Goal: Task Accomplishment & Management: Use online tool/utility

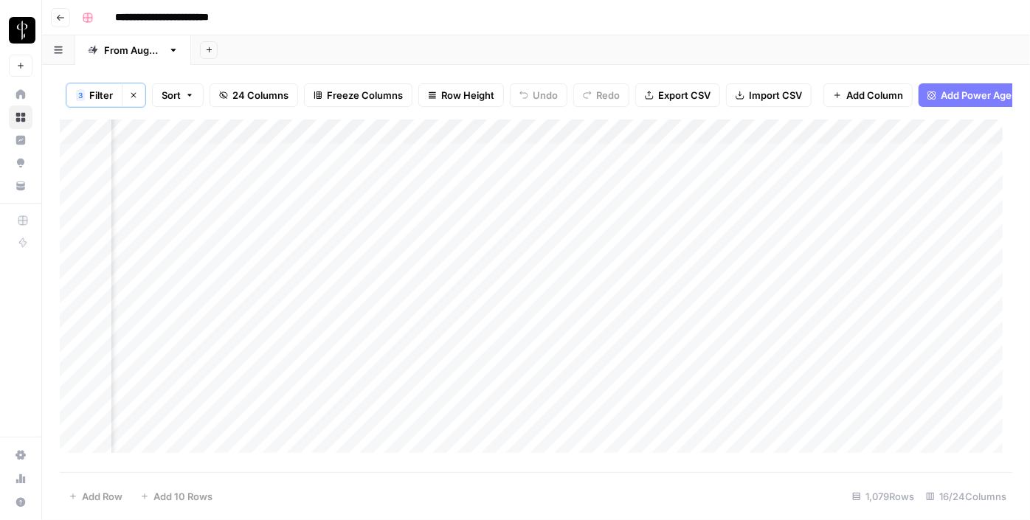
scroll to position [0, 1488]
click at [494, 165] on div "Add Column" at bounding box center [536, 292] width 953 height 344
click at [482, 185] on div "Add Column" at bounding box center [536, 292] width 953 height 344
click at [506, 210] on div "Add Column" at bounding box center [536, 292] width 953 height 344
click at [502, 164] on div "Add Column" at bounding box center [536, 292] width 953 height 344
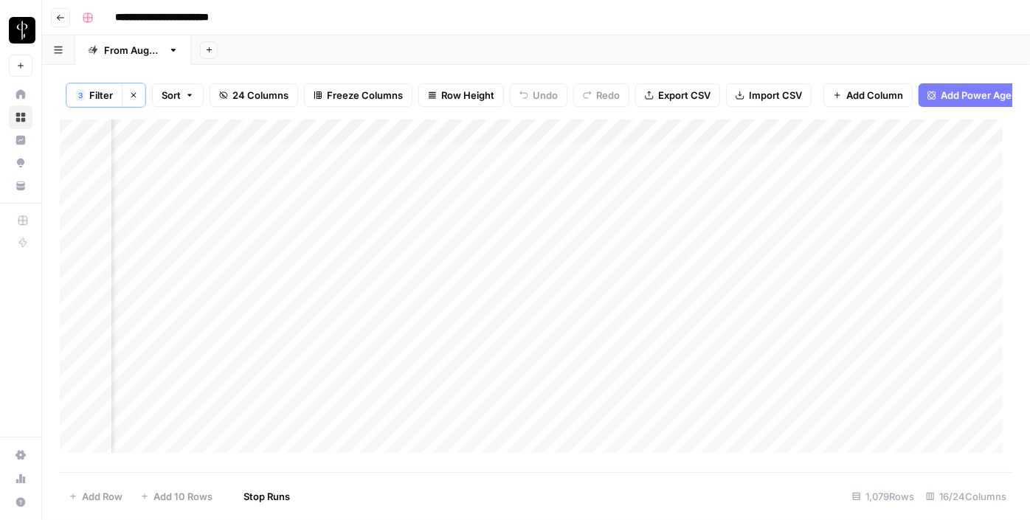
click at [497, 190] on div "Add Column" at bounding box center [536, 292] width 953 height 344
click at [497, 242] on div "Add Column" at bounding box center [536, 292] width 953 height 344
click at [493, 266] on div "Add Column" at bounding box center [536, 292] width 953 height 344
click at [488, 288] on div "Add Column" at bounding box center [536, 292] width 953 height 344
click at [486, 315] on div "Add Column" at bounding box center [536, 292] width 953 height 344
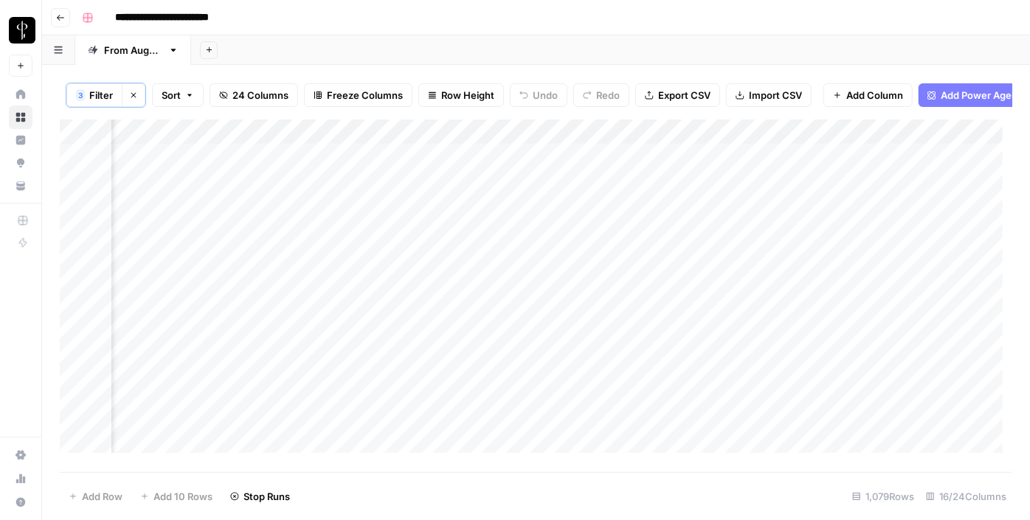
click at [482, 340] on div "Add Column" at bounding box center [536, 292] width 953 height 344
click at [496, 244] on div "Add Column" at bounding box center [536, 292] width 953 height 344
click at [491, 359] on div "Add Column" at bounding box center [536, 292] width 953 height 344
click at [495, 336] on div "Add Column" at bounding box center [536, 292] width 953 height 344
click at [488, 392] on div "Add Column" at bounding box center [536, 292] width 953 height 344
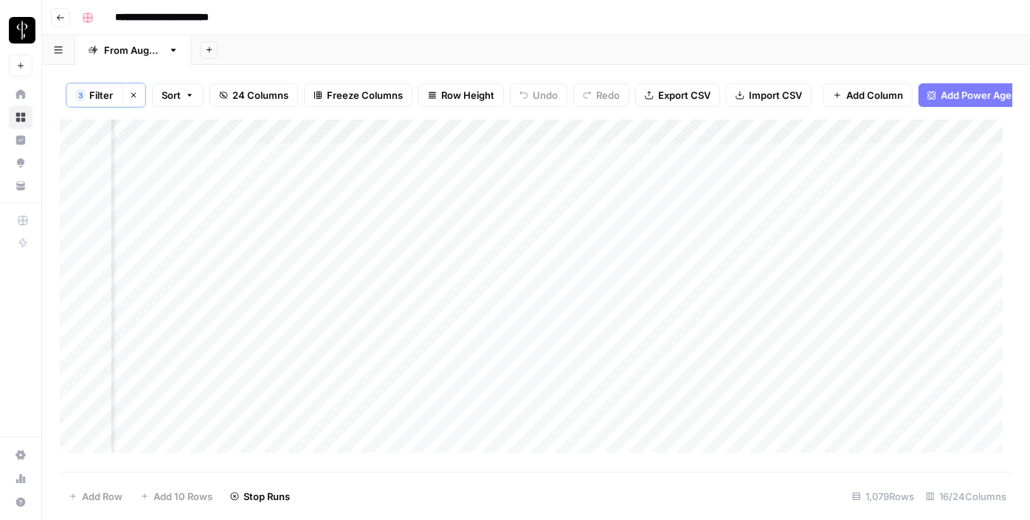
click at [177, 166] on div "Add Column" at bounding box center [536, 292] width 953 height 344
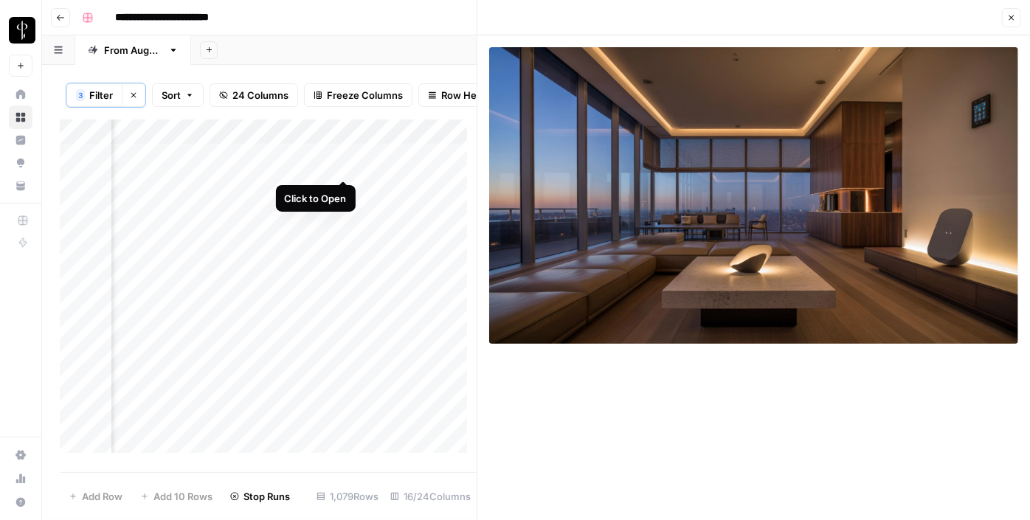
click at [340, 167] on div "Add Column" at bounding box center [268, 292] width 417 height 344
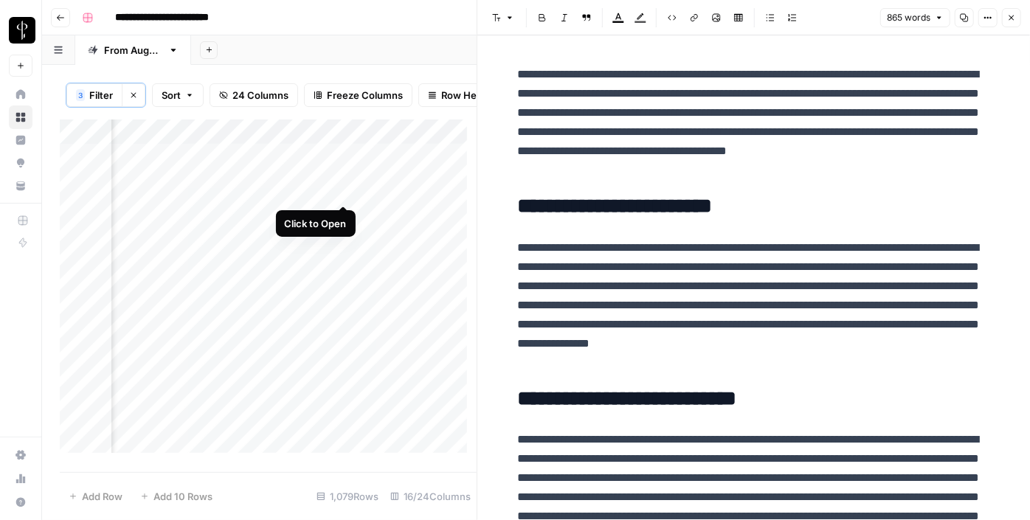
click at [340, 191] on div "Add Column" at bounding box center [268, 292] width 417 height 344
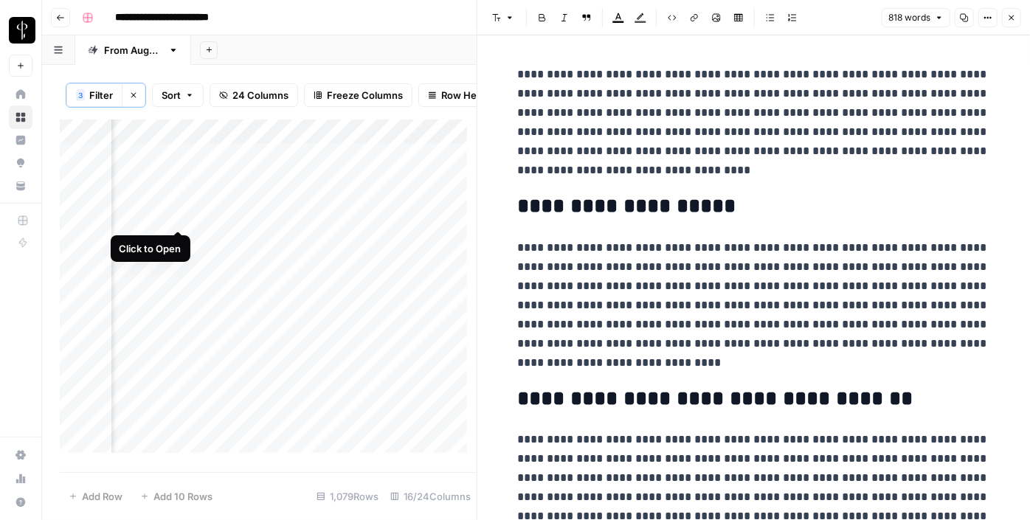
click at [180, 214] on div "Add Column" at bounding box center [268, 292] width 417 height 344
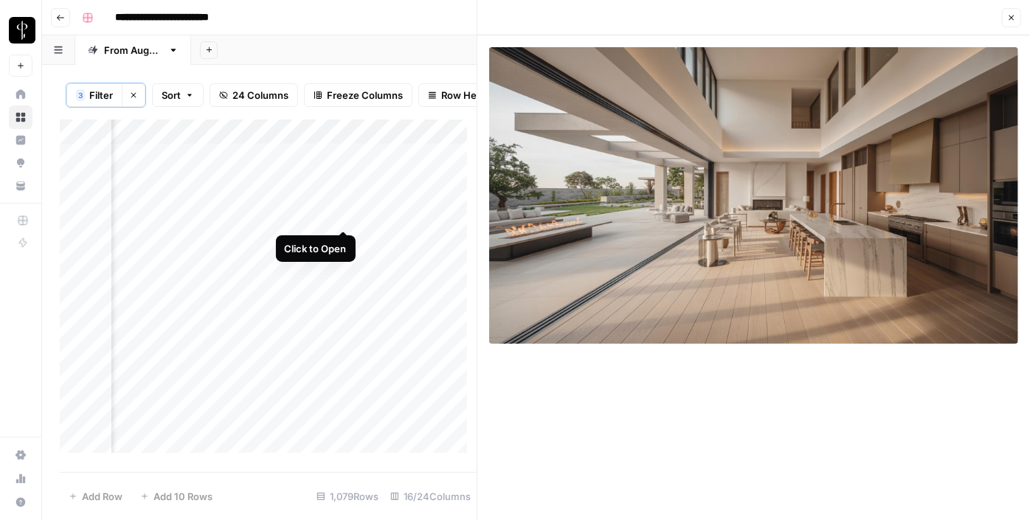
click at [339, 212] on div "Add Column" at bounding box center [268, 292] width 417 height 344
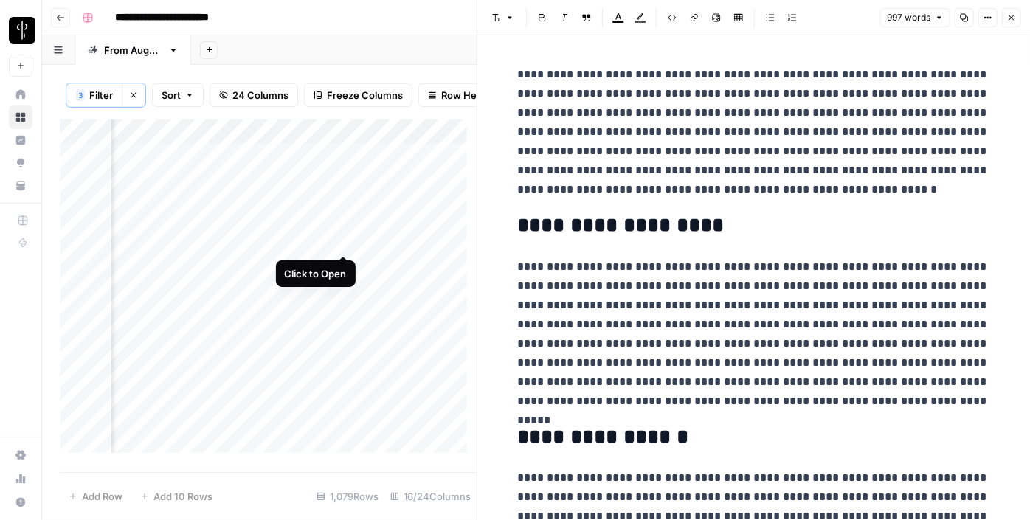
click at [341, 240] on div "Add Column" at bounding box center [268, 292] width 417 height 344
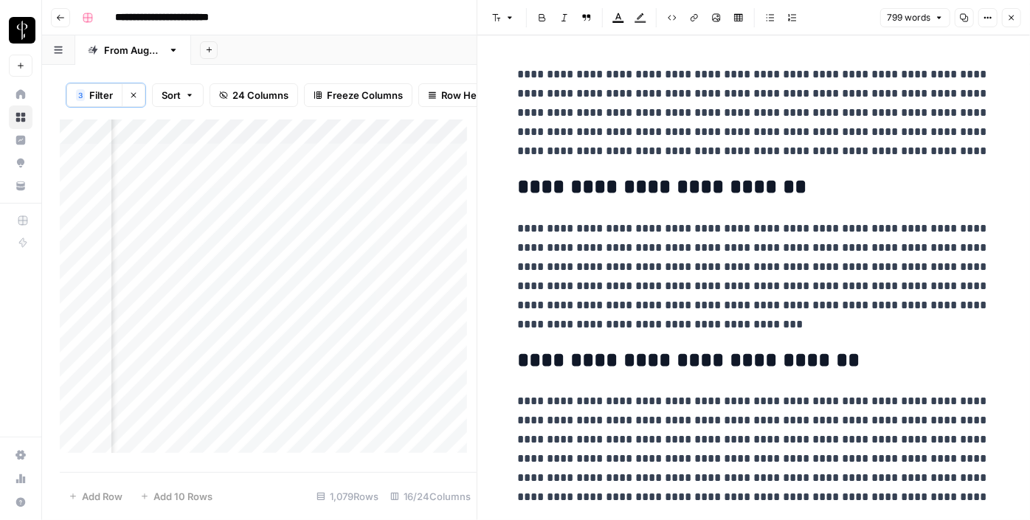
click at [174, 240] on div "Add Column" at bounding box center [268, 292] width 417 height 344
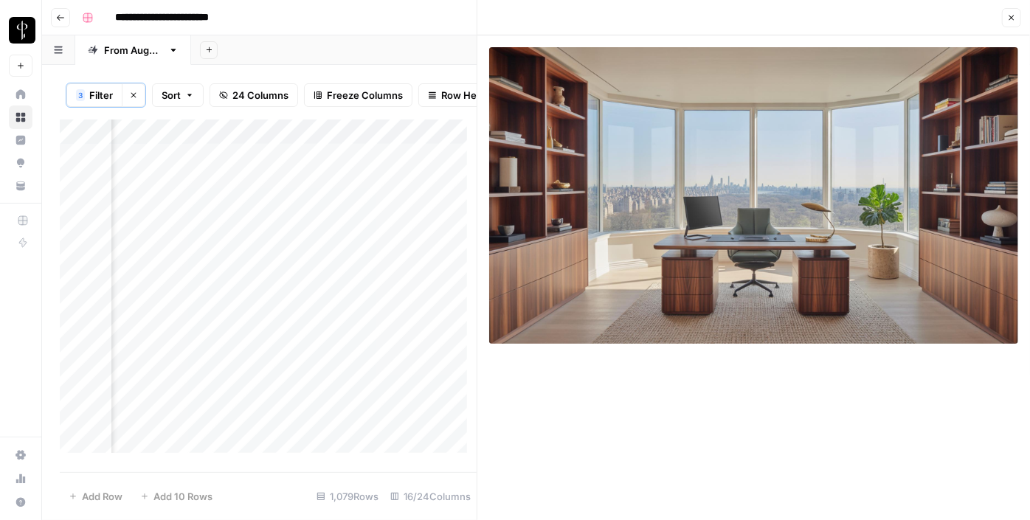
click at [179, 263] on div "Add Column" at bounding box center [268, 292] width 417 height 344
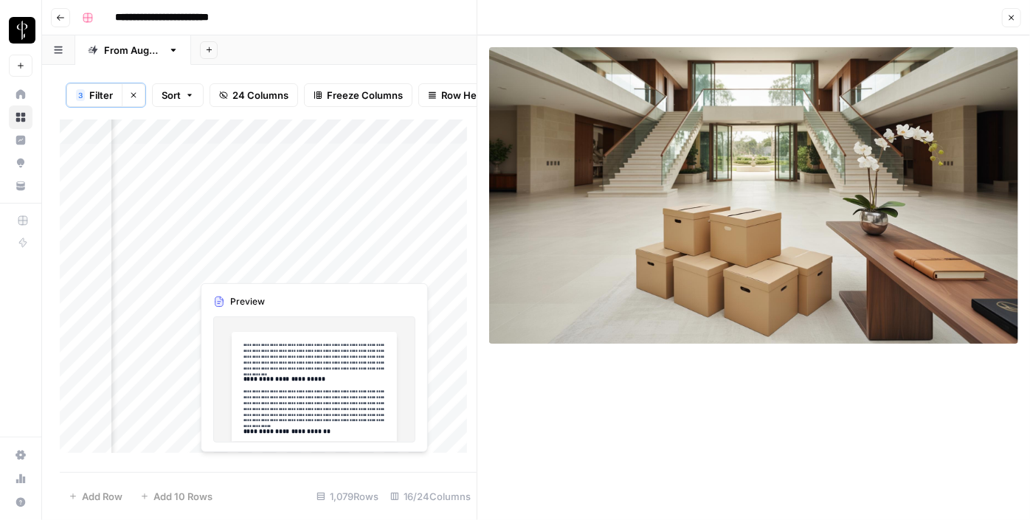
click at [342, 266] on div "Add Column" at bounding box center [268, 292] width 417 height 344
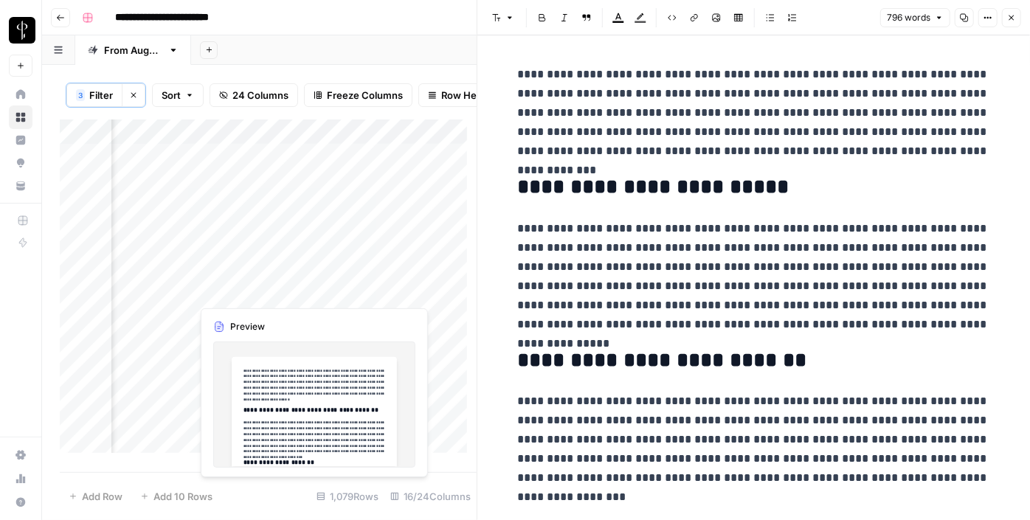
click at [342, 291] on div "Add Column" at bounding box center [268, 292] width 417 height 344
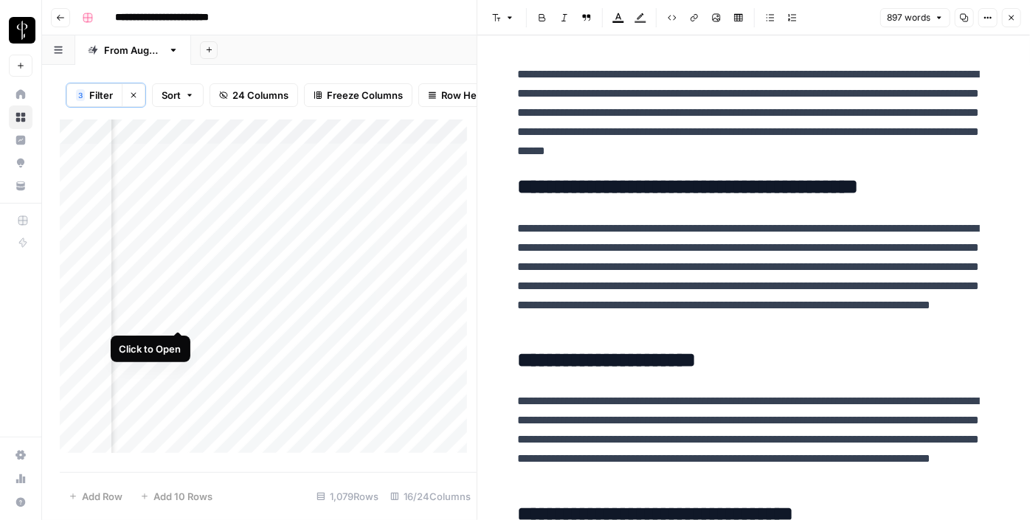
click at [178, 313] on div "Add Column" at bounding box center [268, 292] width 417 height 344
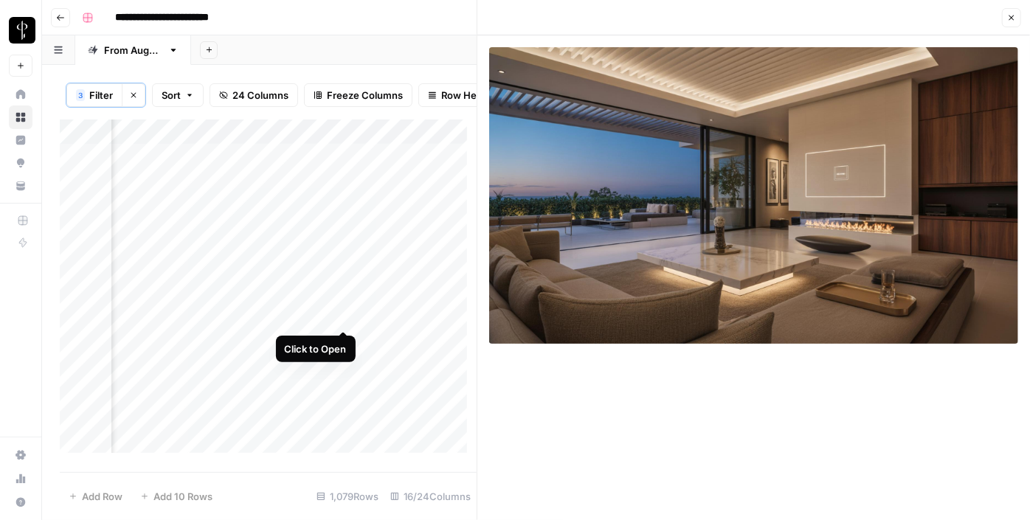
click at [340, 314] on div "Add Column" at bounding box center [268, 292] width 417 height 344
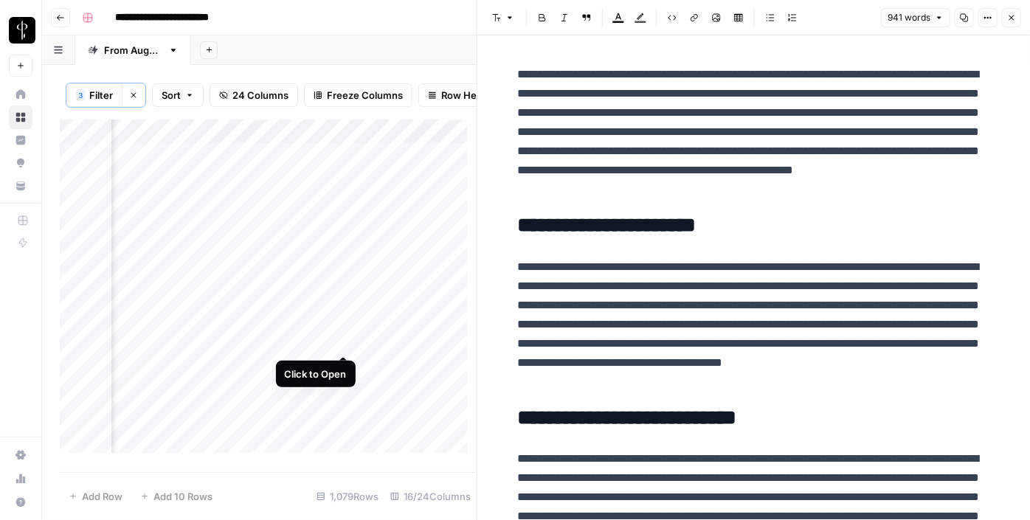
click at [340, 333] on div "Add Column" at bounding box center [268, 292] width 417 height 344
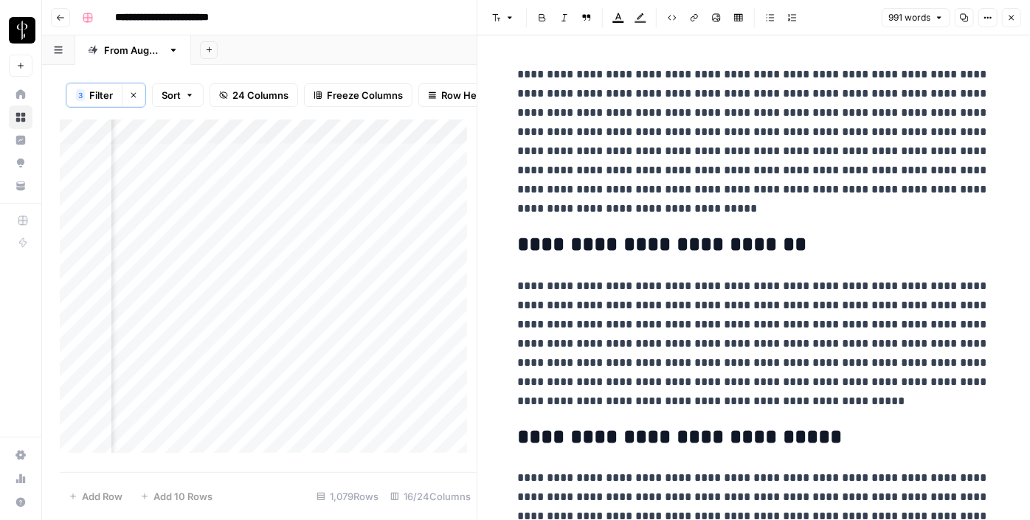
click at [182, 338] on div "Add Column" at bounding box center [268, 292] width 417 height 344
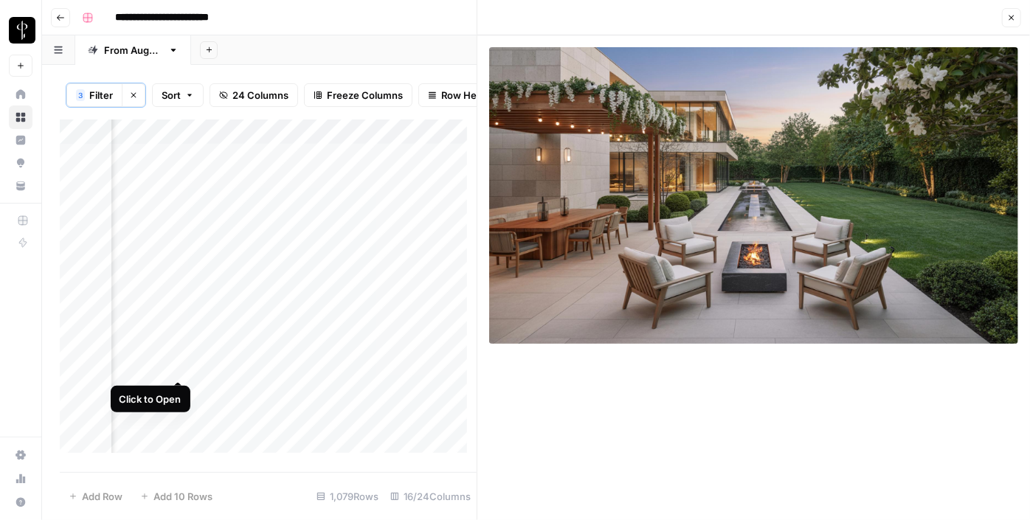
click at [175, 362] on div "Add Column" at bounding box center [268, 292] width 417 height 344
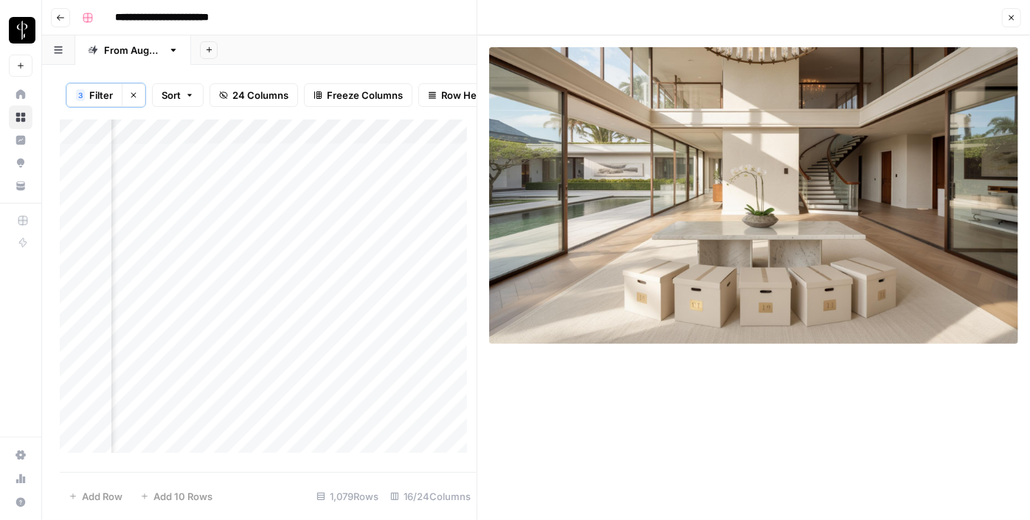
click at [334, 368] on div "Add Column" at bounding box center [268, 292] width 417 height 344
click at [340, 368] on div "Add Column" at bounding box center [268, 292] width 417 height 344
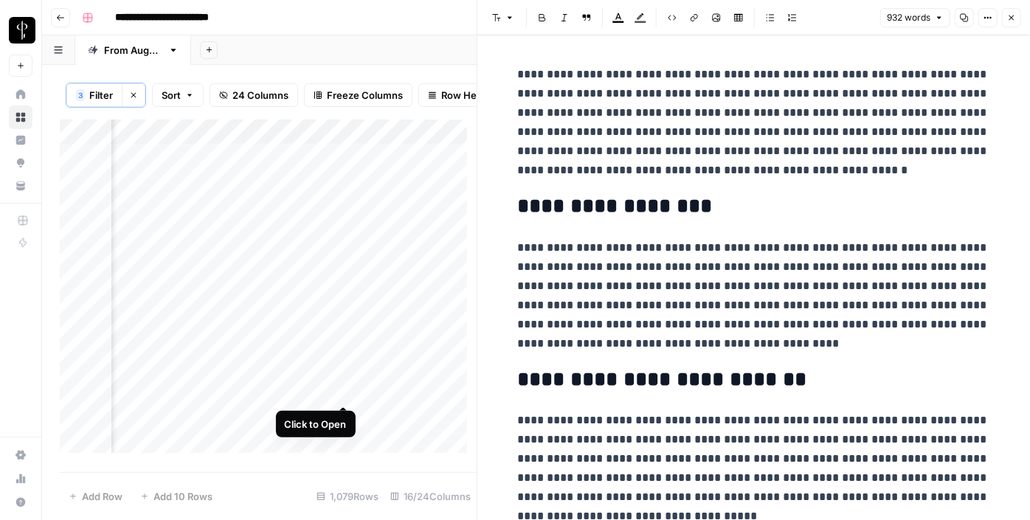
click at [343, 386] on div "Add Column" at bounding box center [268, 292] width 417 height 344
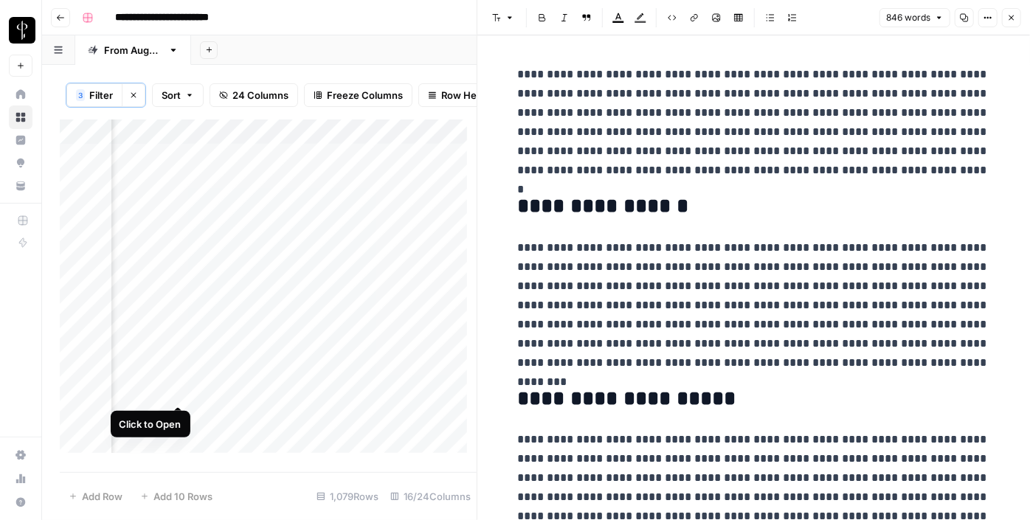
click at [177, 390] on div "Add Column" at bounding box center [268, 292] width 417 height 344
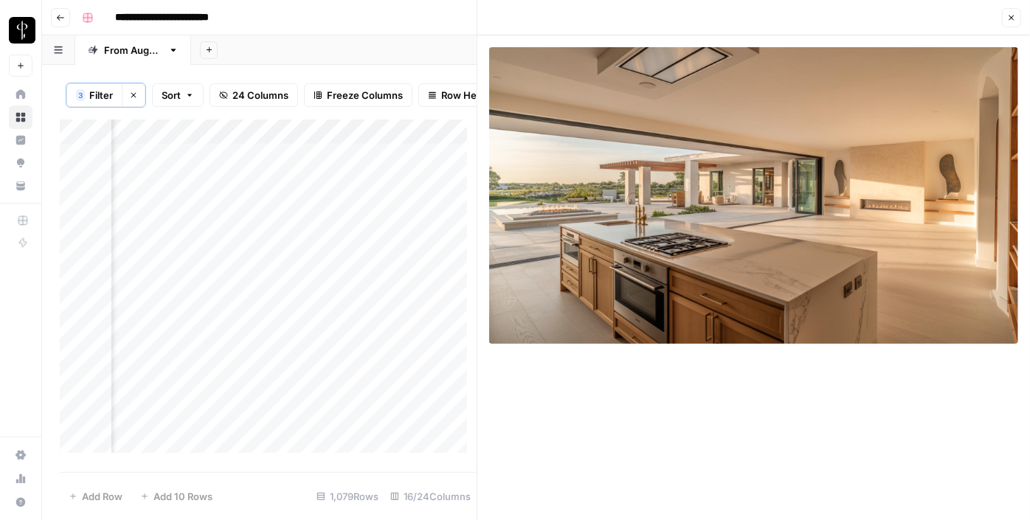
click at [1009, 18] on icon "button" at bounding box center [1011, 17] width 9 height 9
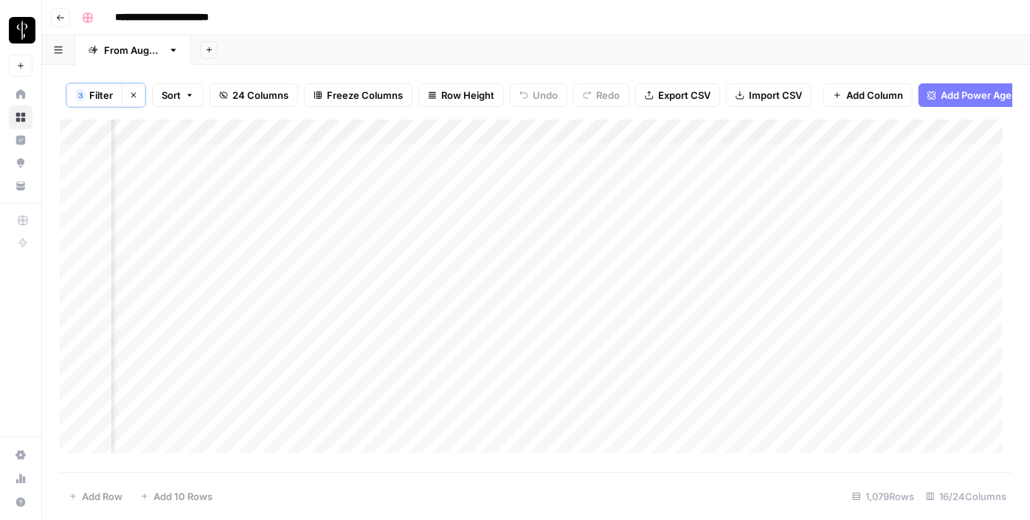
click at [863, 173] on div "Add Column" at bounding box center [536, 292] width 953 height 344
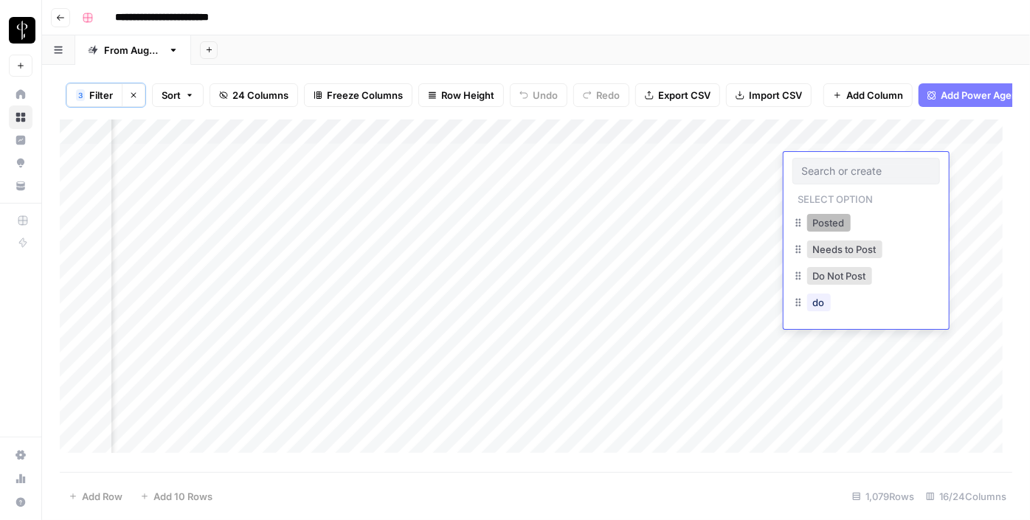
click at [812, 218] on button "Posted" at bounding box center [829, 223] width 44 height 18
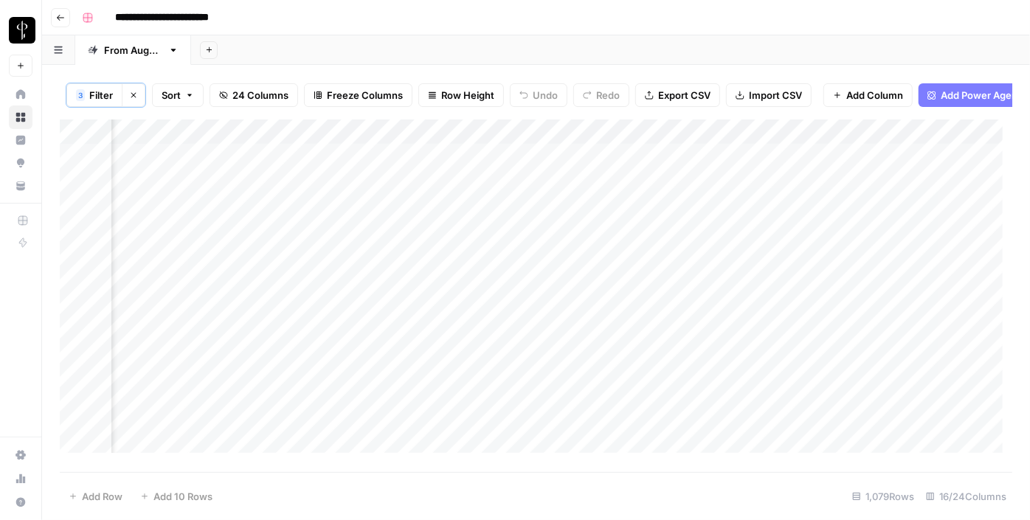
drag, startPoint x: 916, startPoint y: 174, endPoint x: 852, endPoint y: 388, distance: 223.4
click at [852, 388] on div "Add Column" at bounding box center [536, 292] width 953 height 344
click at [572, 309] on div "Add Column" at bounding box center [536, 292] width 953 height 344
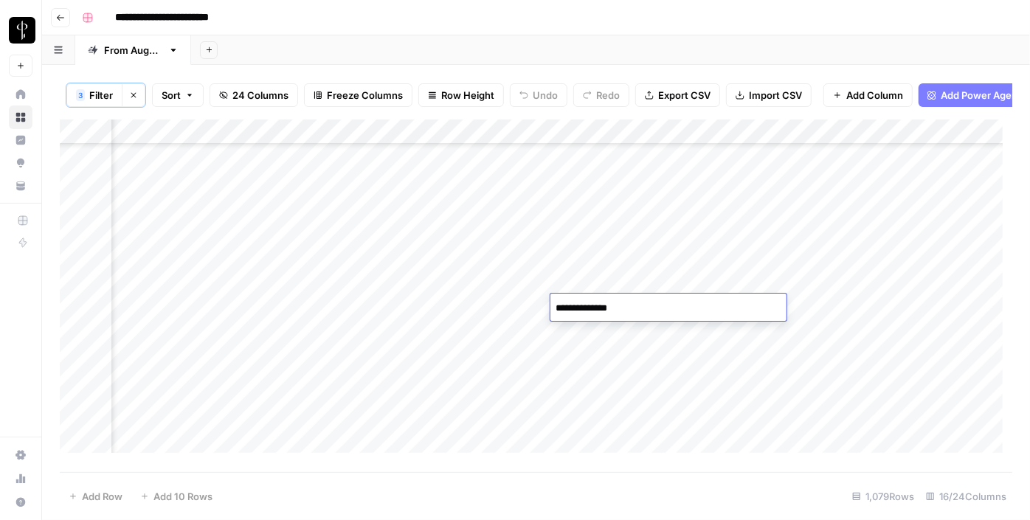
type textarea "**********"
click at [835, 305] on div "Add Column" at bounding box center [536, 292] width 953 height 344
click at [739, 313] on div "Add Column" at bounding box center [536, 292] width 953 height 344
click at [836, 311] on div "Add Column" at bounding box center [536, 292] width 953 height 344
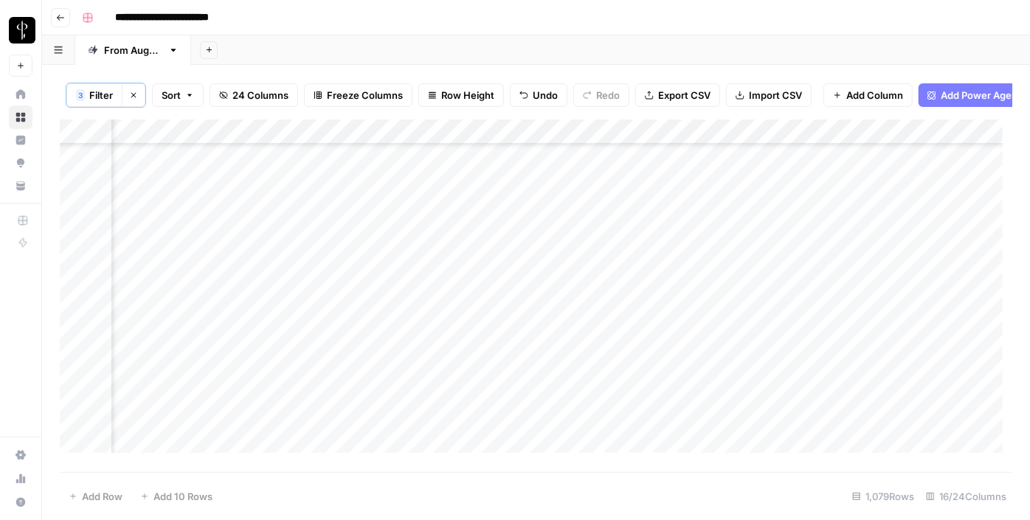
click at [836, 311] on div "Add Column" at bounding box center [536, 292] width 953 height 344
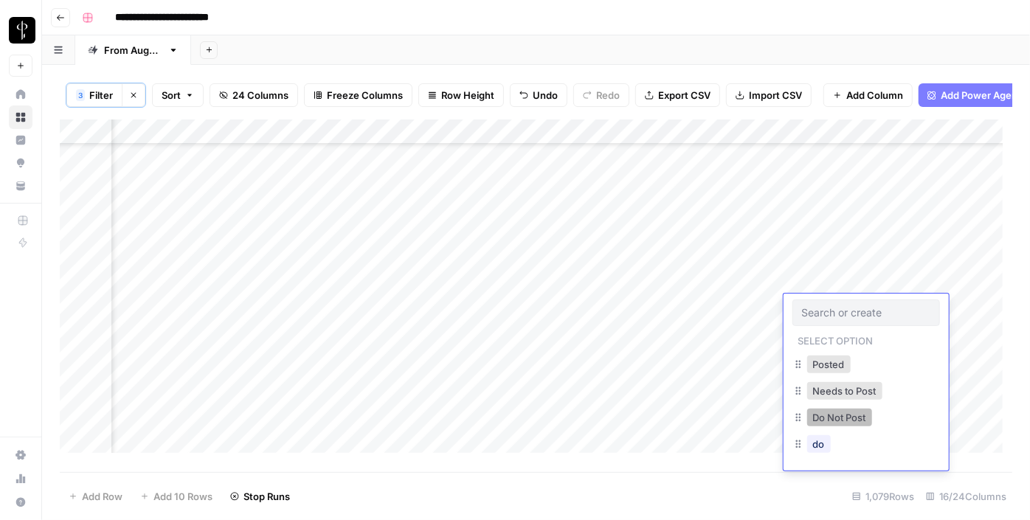
click at [833, 415] on button "Do Not Post" at bounding box center [839, 418] width 65 height 18
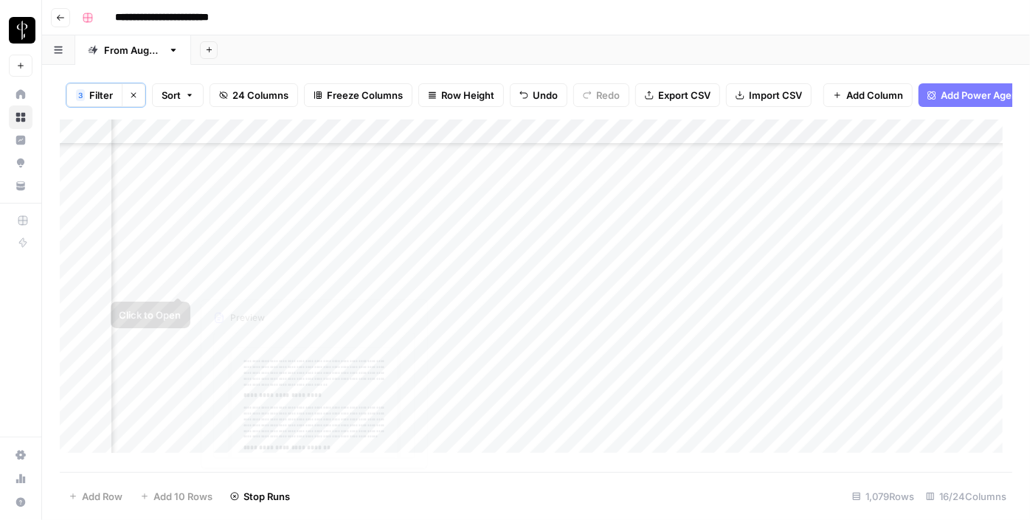
click at [182, 280] on div "Add Column" at bounding box center [536, 292] width 953 height 344
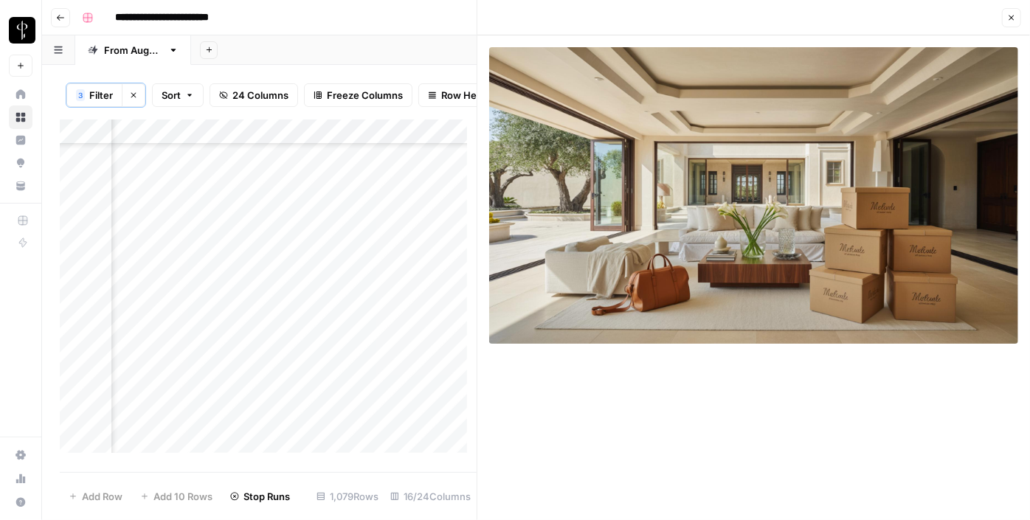
click at [340, 283] on div "Add Column" at bounding box center [268, 292] width 417 height 344
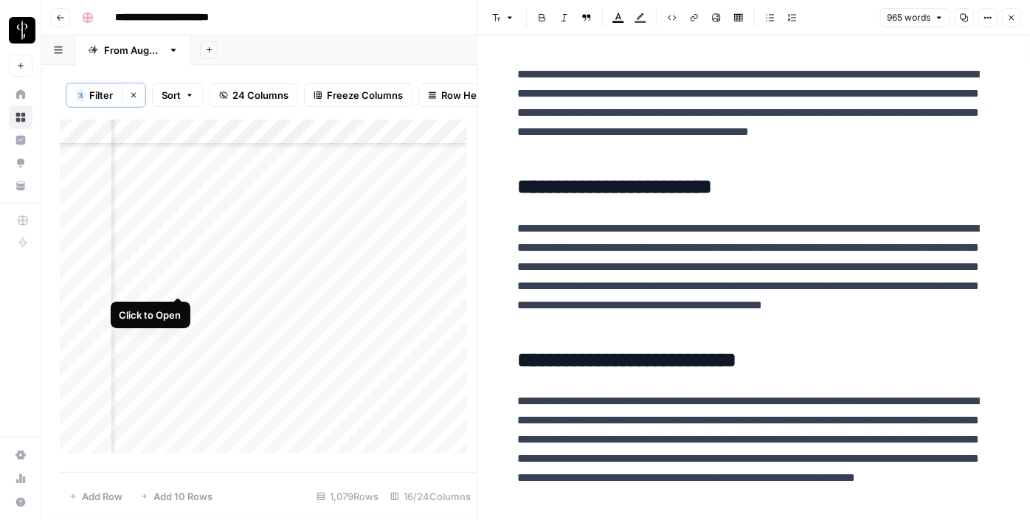
click at [173, 282] on div "Add Column" at bounding box center [268, 292] width 417 height 344
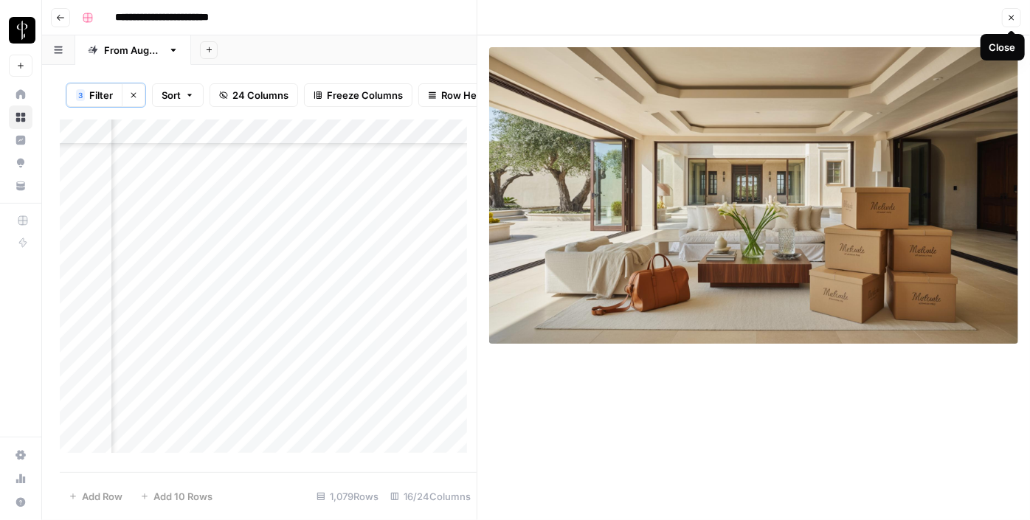
click at [1013, 16] on icon "button" at bounding box center [1011, 17] width 5 height 5
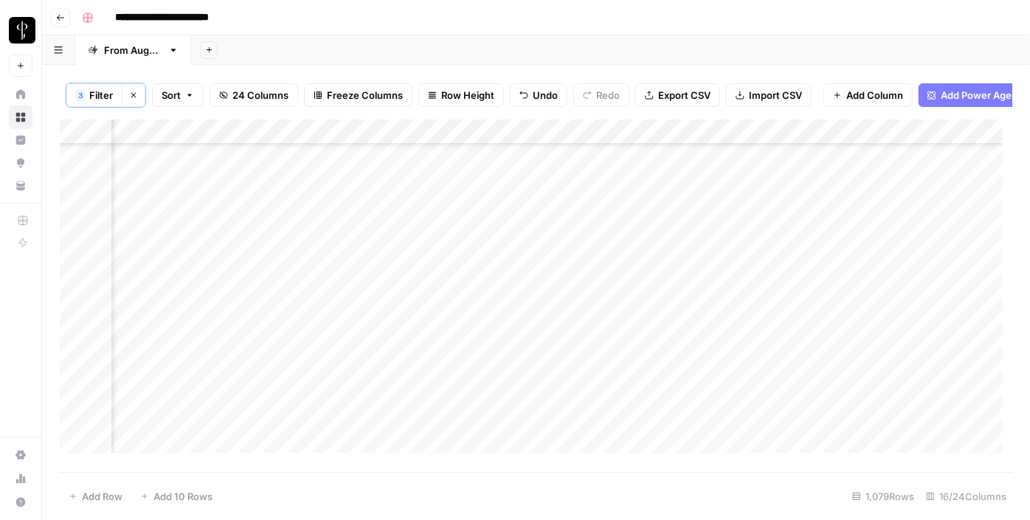
click at [487, 286] on div "Add Column" at bounding box center [536, 292] width 953 height 344
click at [815, 277] on div "Add Column" at bounding box center [536, 292] width 953 height 344
click at [816, 283] on div "Add Column" at bounding box center [536, 292] width 953 height 344
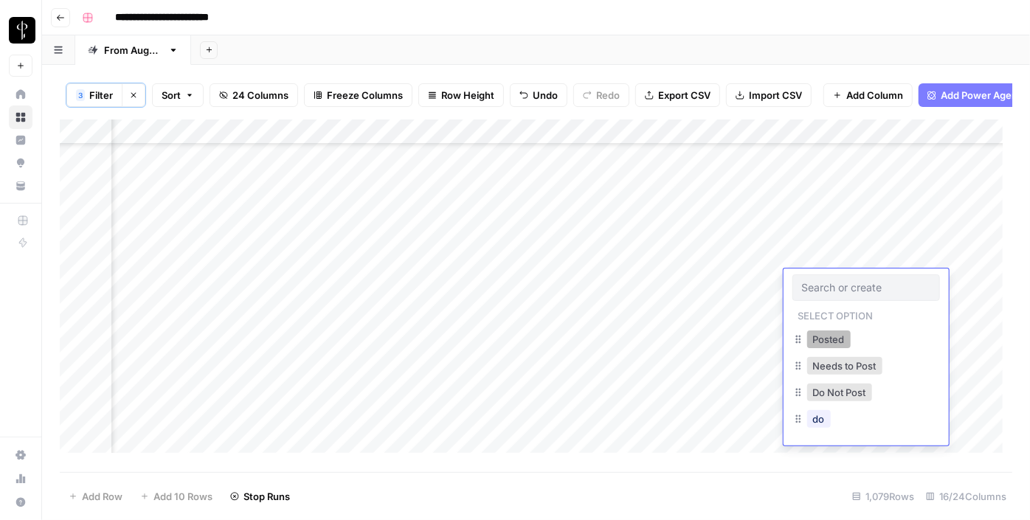
click at [807, 335] on button "Posted" at bounding box center [829, 340] width 44 height 18
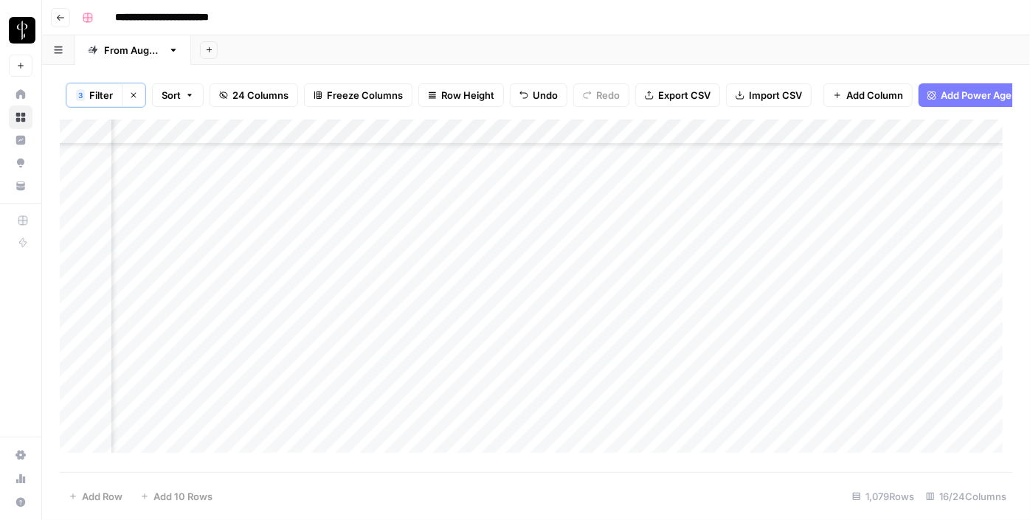
scroll to position [201, 1488]
click at [492, 262] on div "Add Column" at bounding box center [536, 292] width 953 height 344
click at [486, 301] on div "Add Column" at bounding box center [536, 292] width 953 height 344
click at [490, 320] on div "Add Column" at bounding box center [536, 292] width 953 height 344
click at [488, 350] on div "Add Column" at bounding box center [536, 292] width 953 height 344
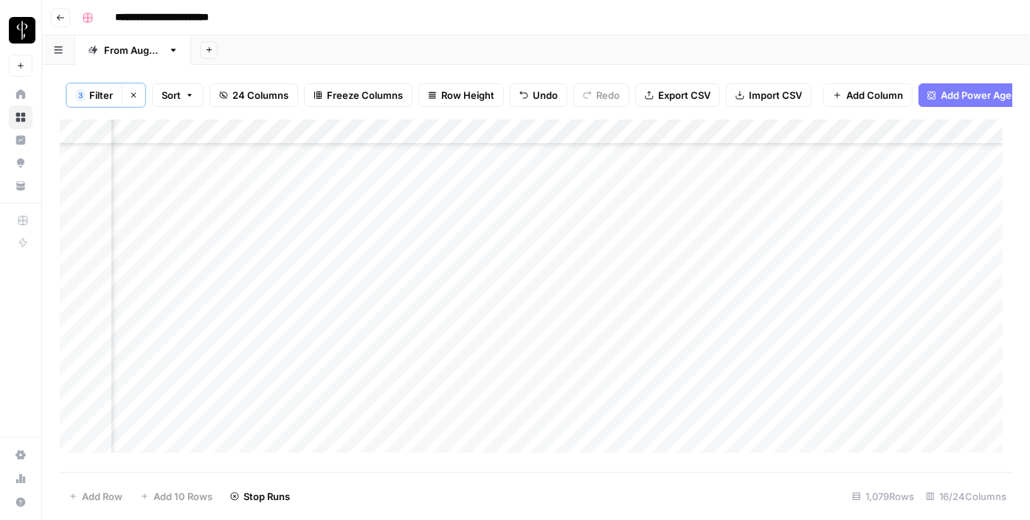
click at [497, 382] on div "Add Column" at bounding box center [536, 292] width 953 height 344
click at [494, 361] on div "Add Column" at bounding box center [536, 292] width 953 height 344
click at [473, 314] on div "Add Column" at bounding box center [536, 292] width 953 height 344
click at [486, 415] on div "Add Column" at bounding box center [536, 292] width 953 height 344
click at [492, 443] on div "Add Column" at bounding box center [536, 292] width 953 height 344
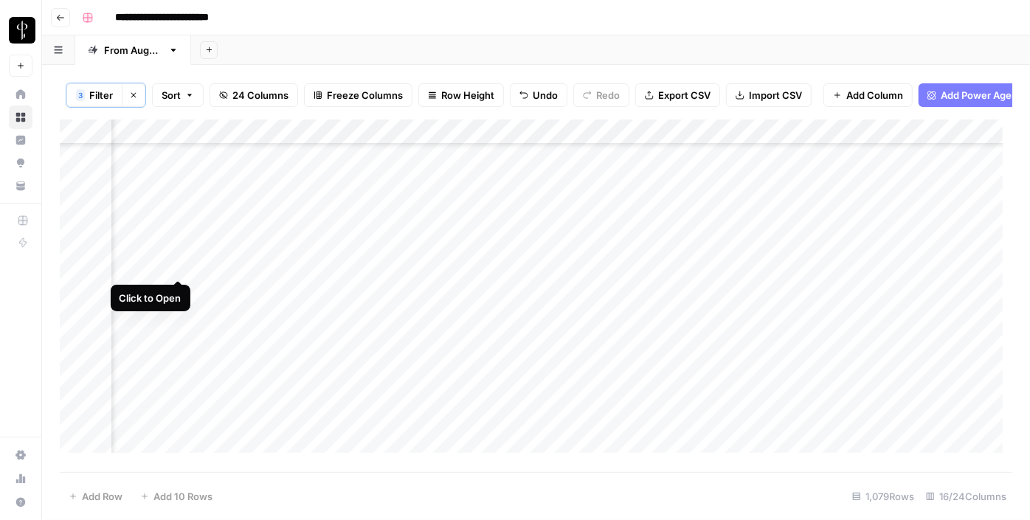
click at [176, 266] on div "Add Column" at bounding box center [536, 292] width 953 height 344
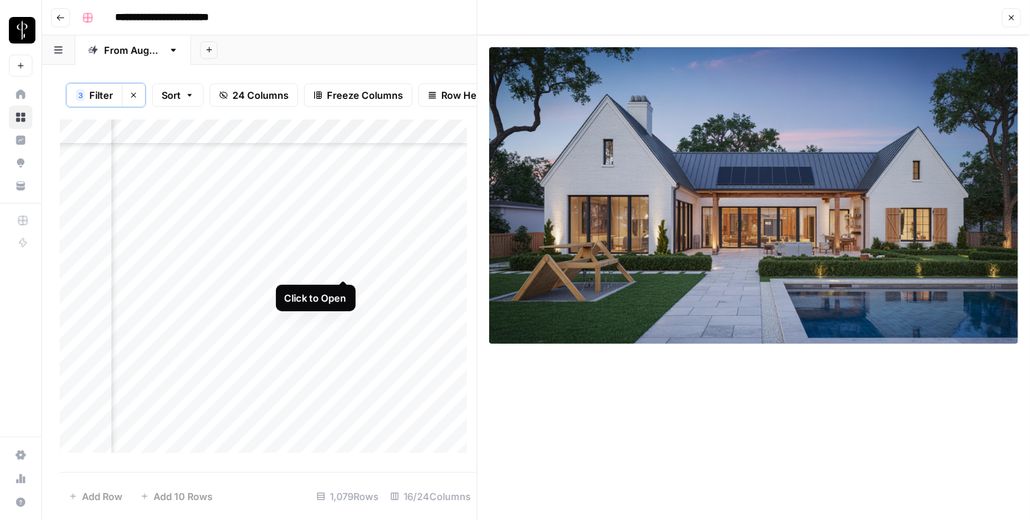
click at [348, 260] on div "Add Column" at bounding box center [268, 292] width 417 height 344
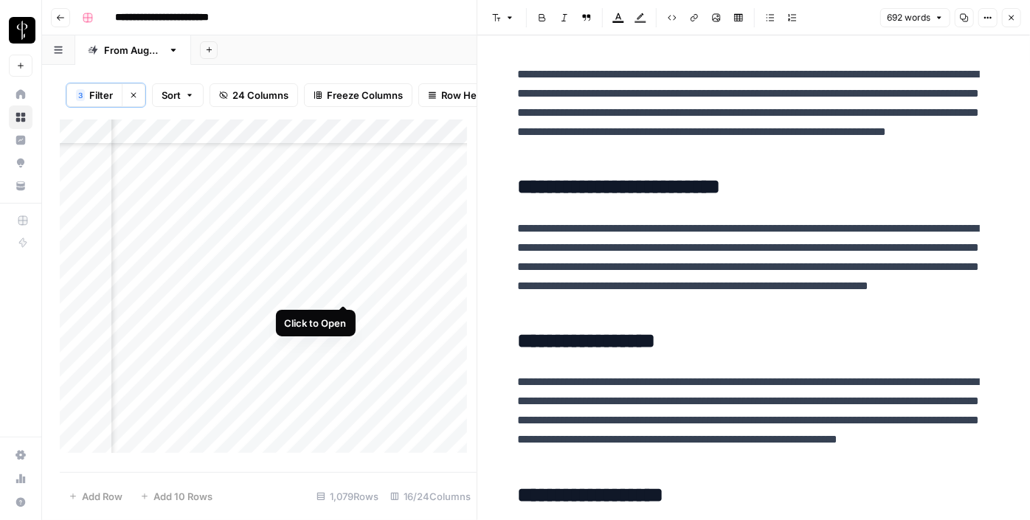
click at [339, 291] on div "Add Column" at bounding box center [268, 292] width 417 height 344
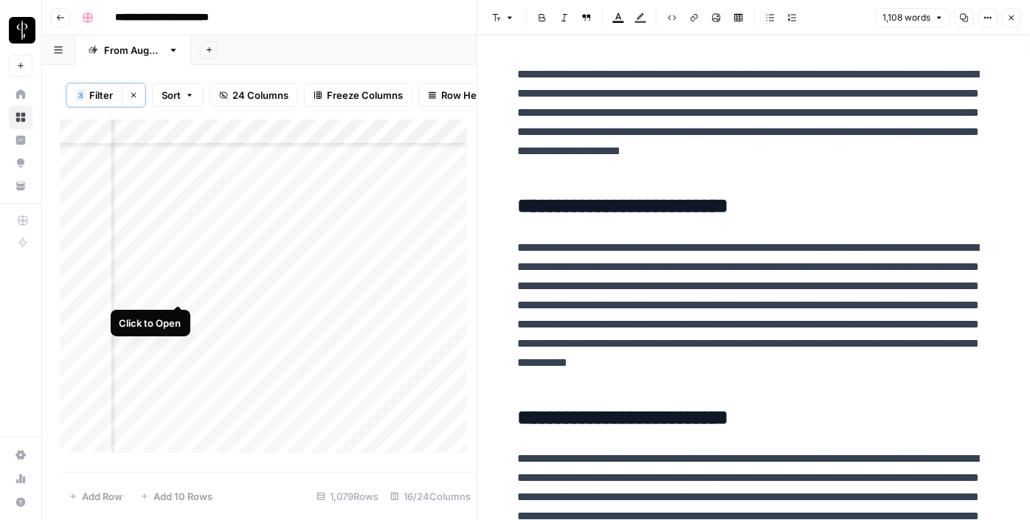
click at [175, 293] on div "Add Column" at bounding box center [268, 292] width 417 height 344
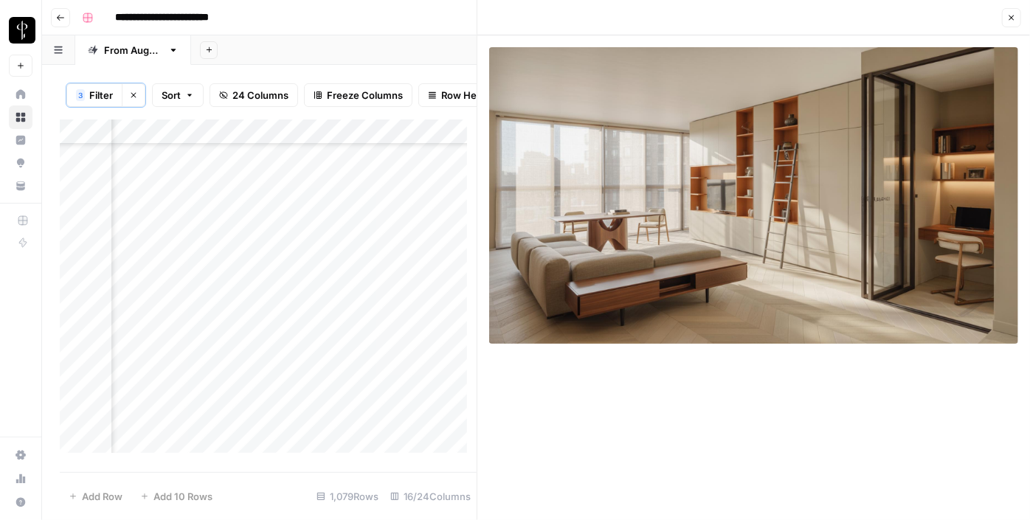
click at [176, 317] on div "Add Column" at bounding box center [268, 292] width 417 height 344
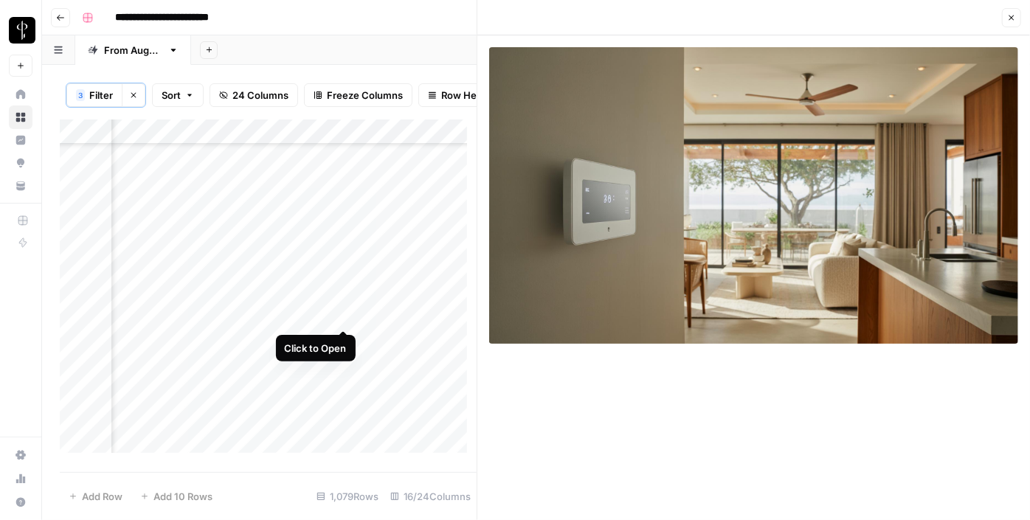
click at [336, 316] on div "Add Column" at bounding box center [268, 292] width 417 height 344
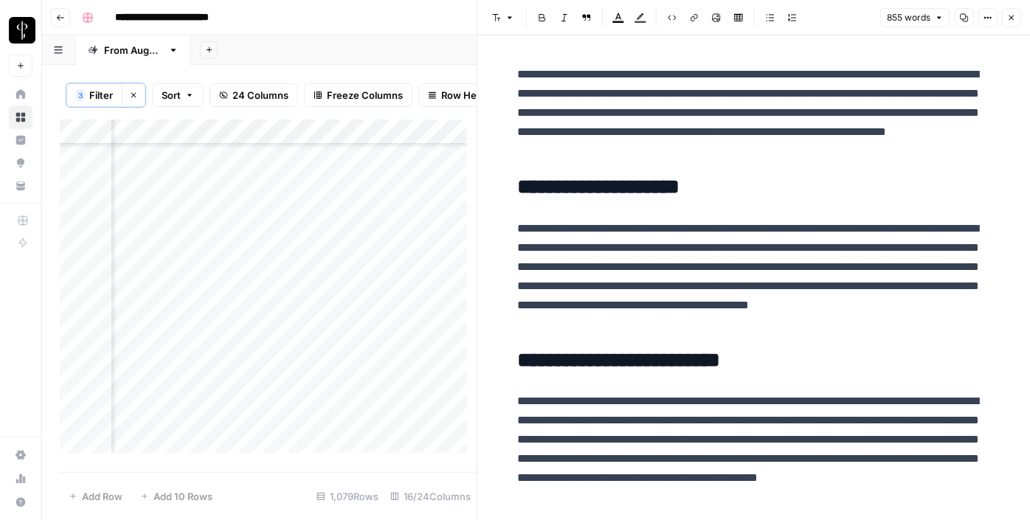
click at [341, 334] on div "Add Column" at bounding box center [268, 292] width 417 height 344
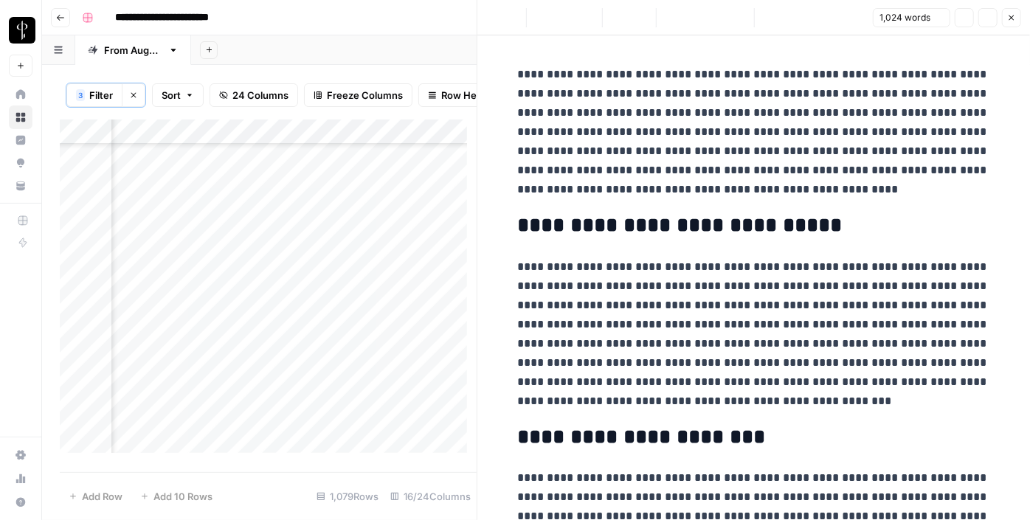
click at [176, 339] on div "Add Column" at bounding box center [268, 292] width 417 height 344
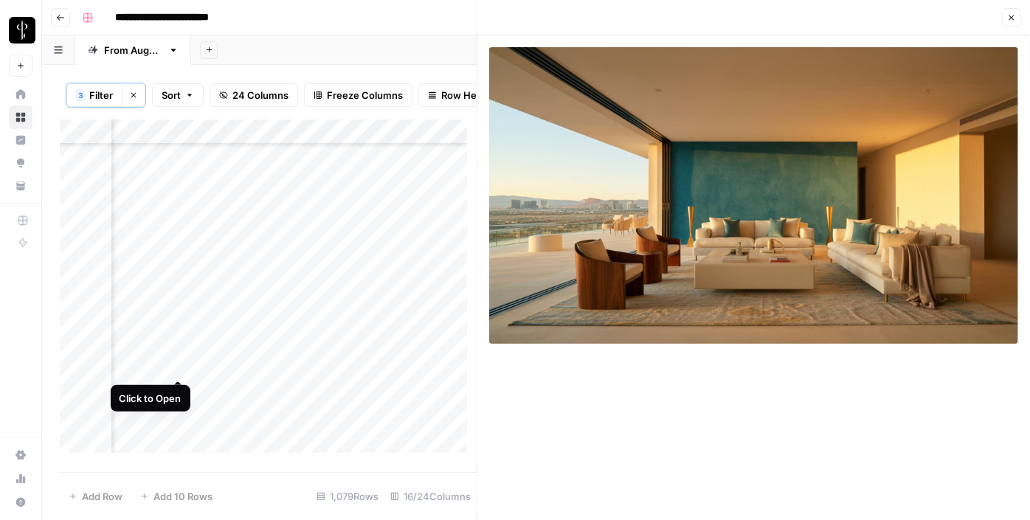
click at [175, 366] on div "Add Column" at bounding box center [268, 292] width 417 height 344
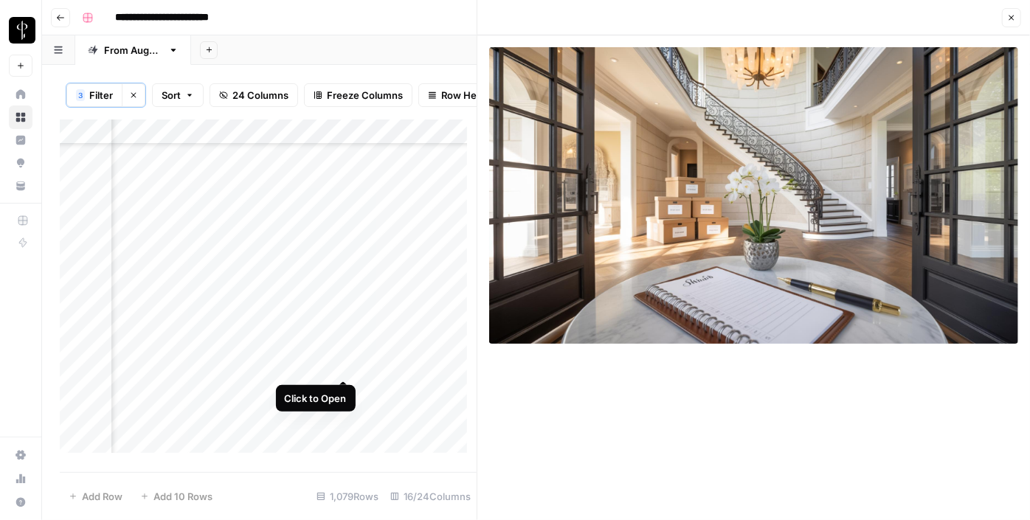
click at [344, 366] on div "Add Column" at bounding box center [268, 292] width 417 height 344
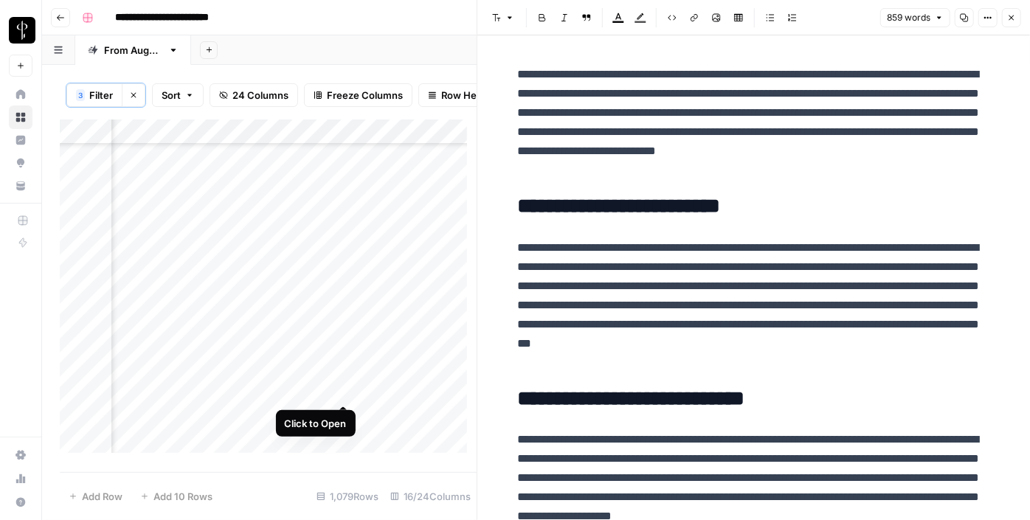
click at [345, 390] on div "Add Column" at bounding box center [268, 292] width 417 height 344
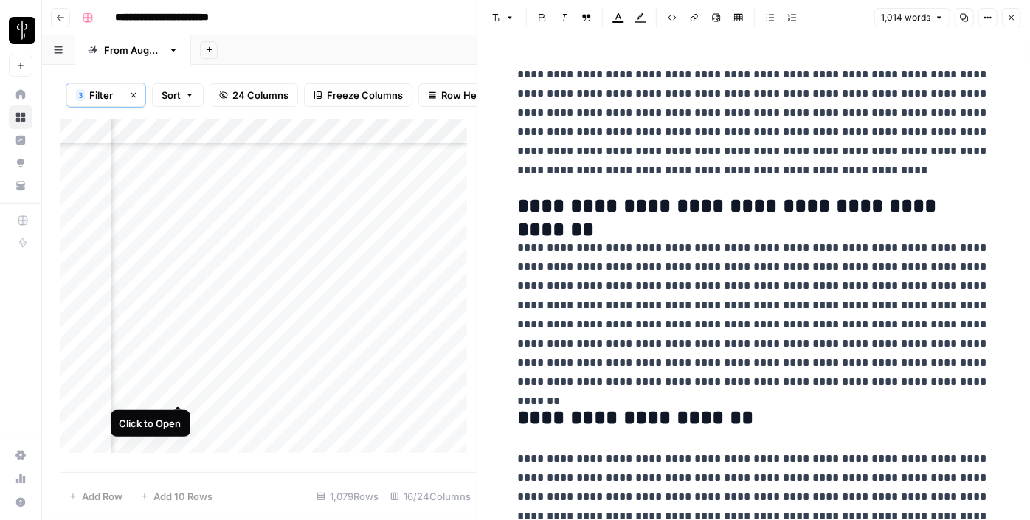
click at [176, 390] on div "Add Column" at bounding box center [268, 292] width 417 height 344
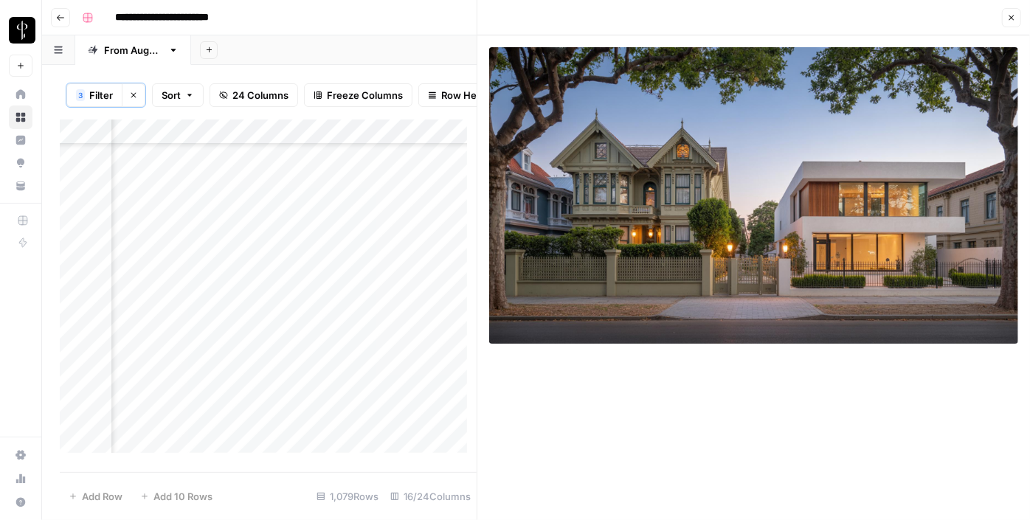
click at [347, 415] on div "Add Column" at bounding box center [268, 292] width 417 height 344
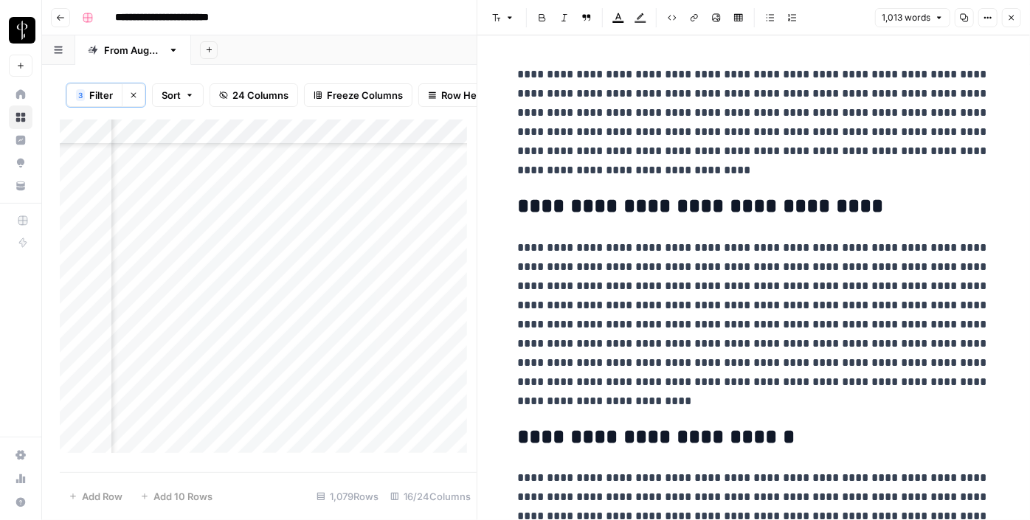
click at [1010, 19] on icon "button" at bounding box center [1011, 17] width 9 height 9
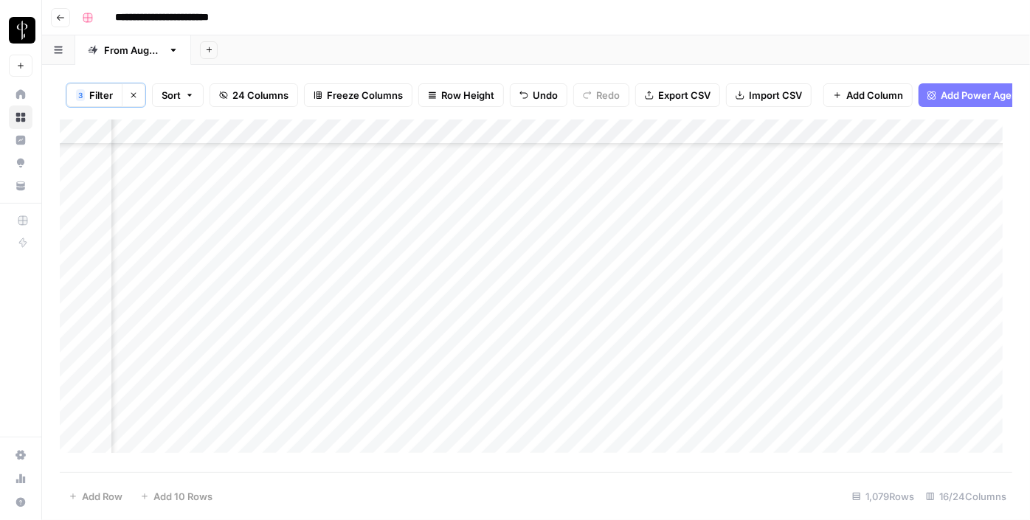
click at [829, 259] on div "Add Column" at bounding box center [536, 292] width 953 height 344
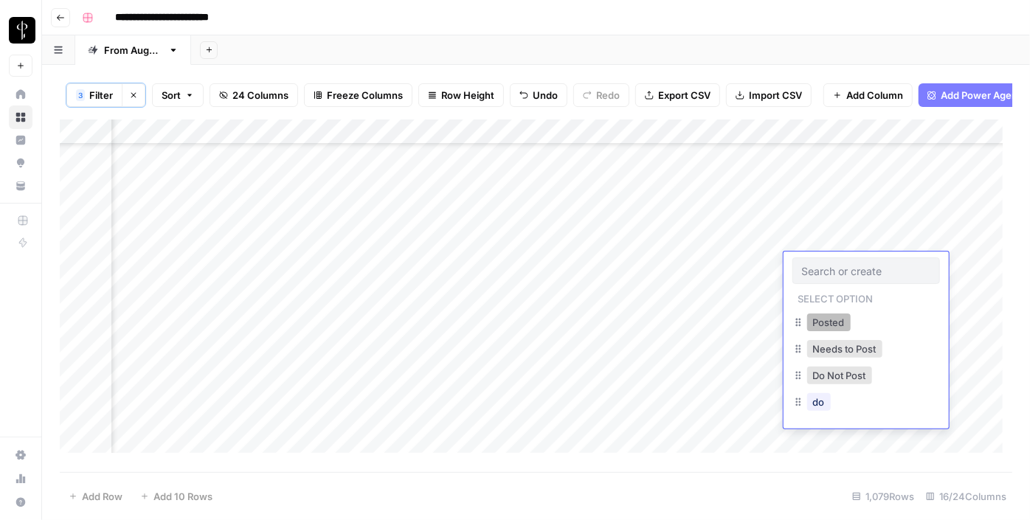
click at [812, 319] on button "Posted" at bounding box center [829, 323] width 44 height 18
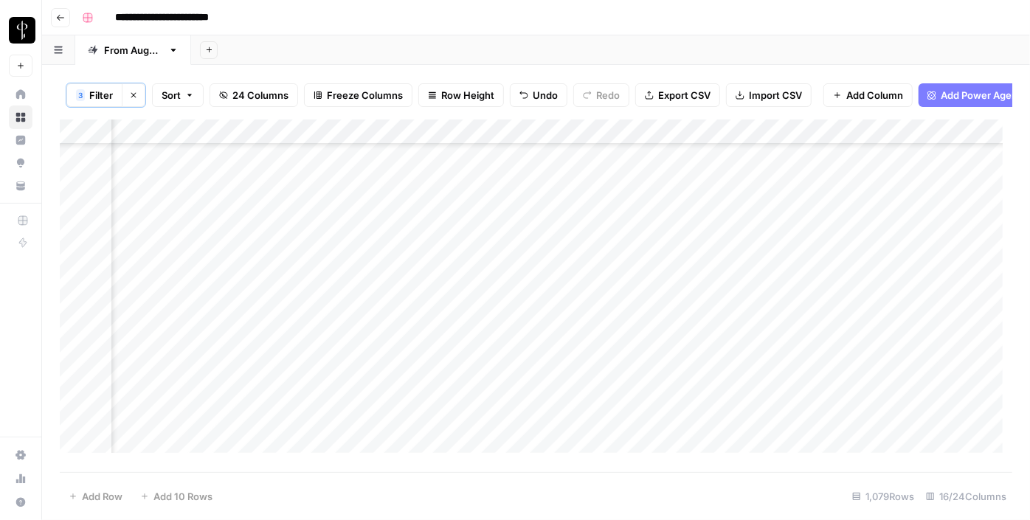
drag, startPoint x: 920, startPoint y: 276, endPoint x: 864, endPoint y: 389, distance: 126.1
click at [864, 389] on div "Add Column" at bounding box center [536, 292] width 953 height 344
click at [607, 173] on div "Add Column" at bounding box center [536, 292] width 953 height 344
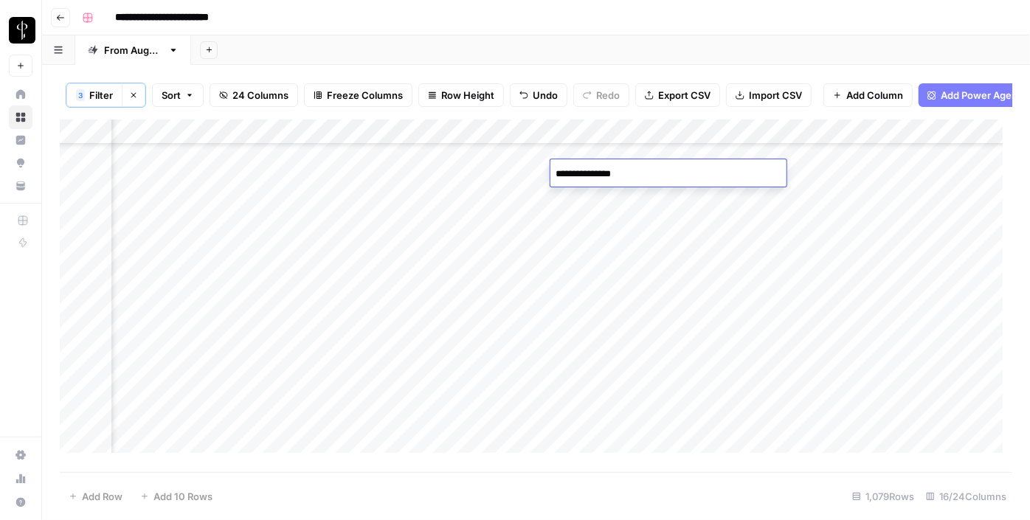
click at [607, 173] on textarea "**********" at bounding box center [668, 174] width 236 height 21
click at [533, 348] on div "Add Column" at bounding box center [536, 292] width 953 height 344
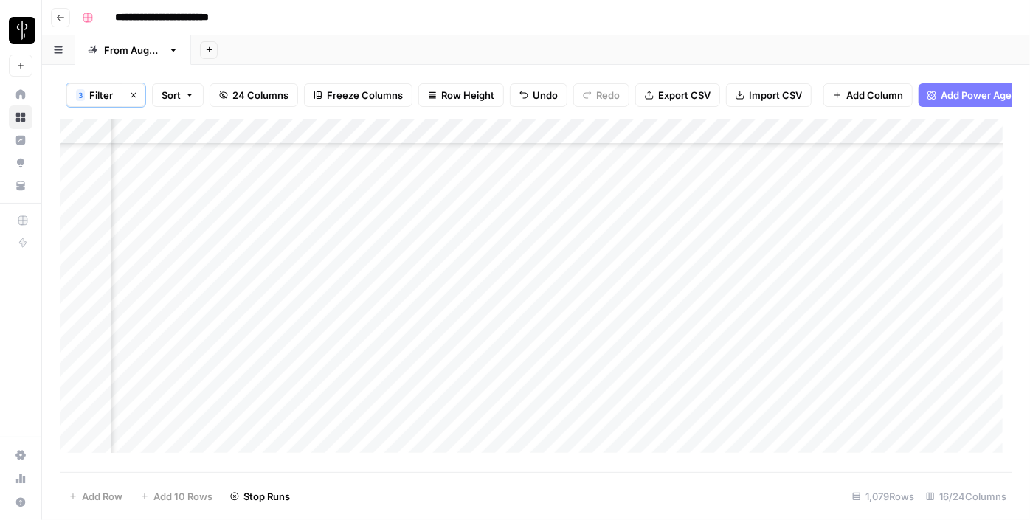
click at [601, 351] on div "Add Column" at bounding box center [536, 292] width 953 height 344
click at [601, 351] on textarea at bounding box center [668, 349] width 236 height 21
type textarea "**********"
click at [803, 345] on div "Add Column" at bounding box center [536, 292] width 953 height 344
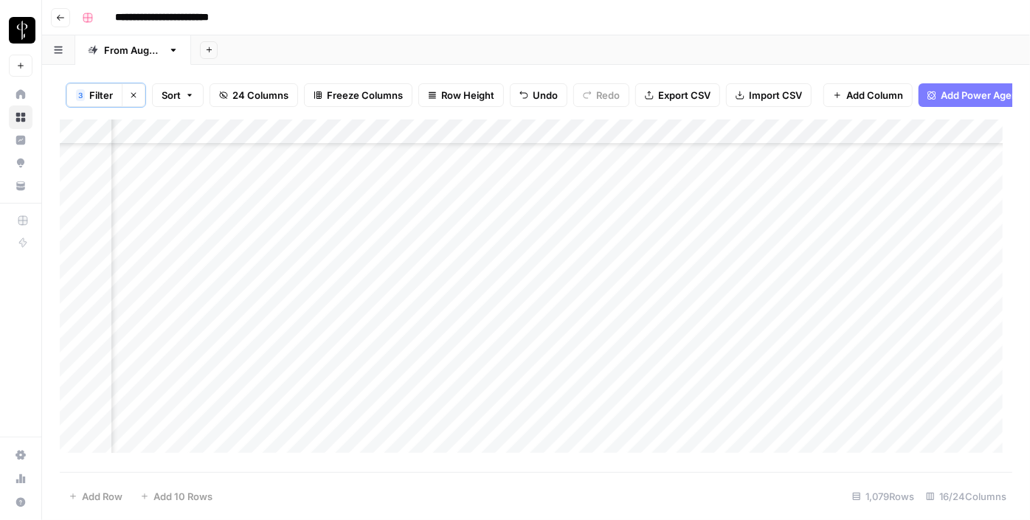
click at [757, 353] on div "Add Column" at bounding box center [536, 292] width 953 height 344
click at [830, 347] on div "Add Column" at bounding box center [536, 292] width 953 height 344
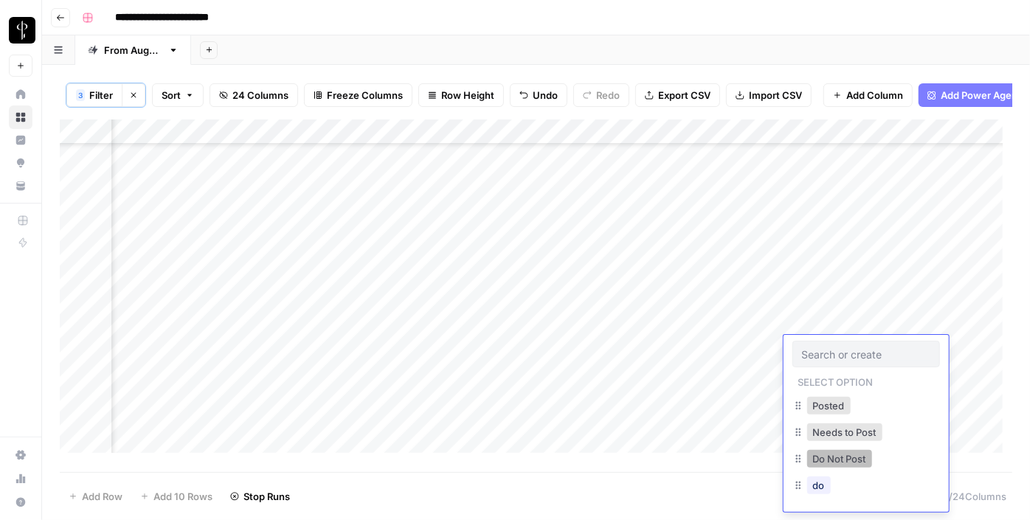
click at [835, 454] on button "Do Not Post" at bounding box center [839, 459] width 65 height 18
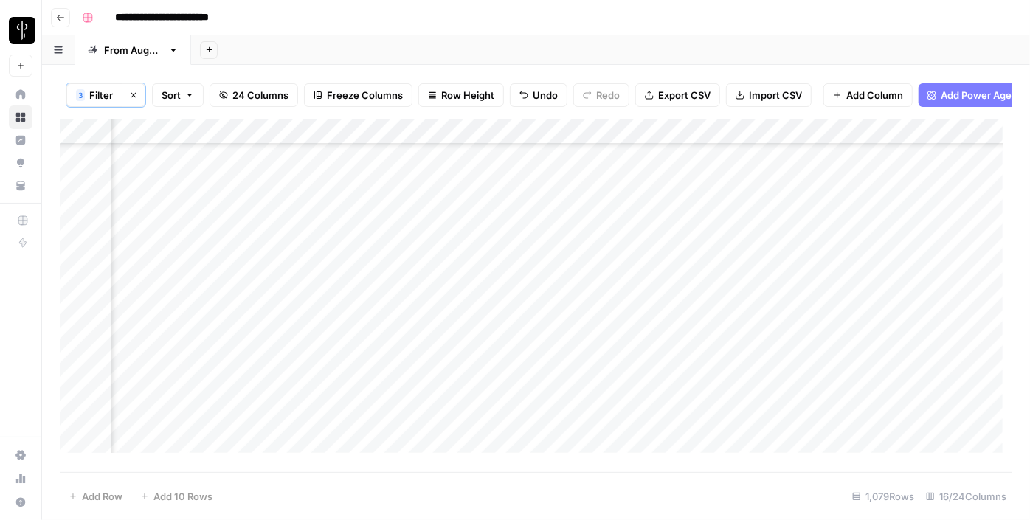
scroll to position [335, 1488]
click at [179, 304] on div "Add Column" at bounding box center [536, 292] width 953 height 344
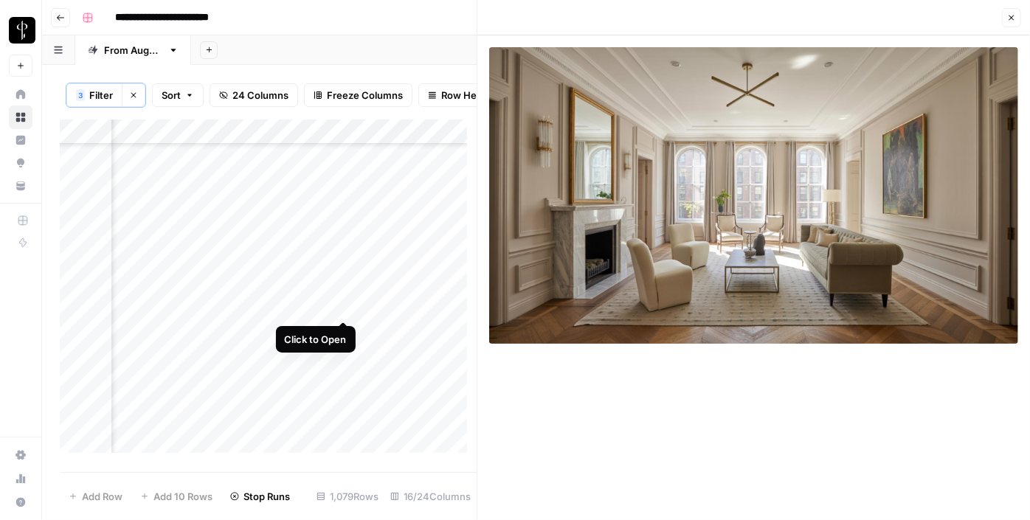
click at [342, 300] on div "Add Column" at bounding box center [268, 292] width 417 height 344
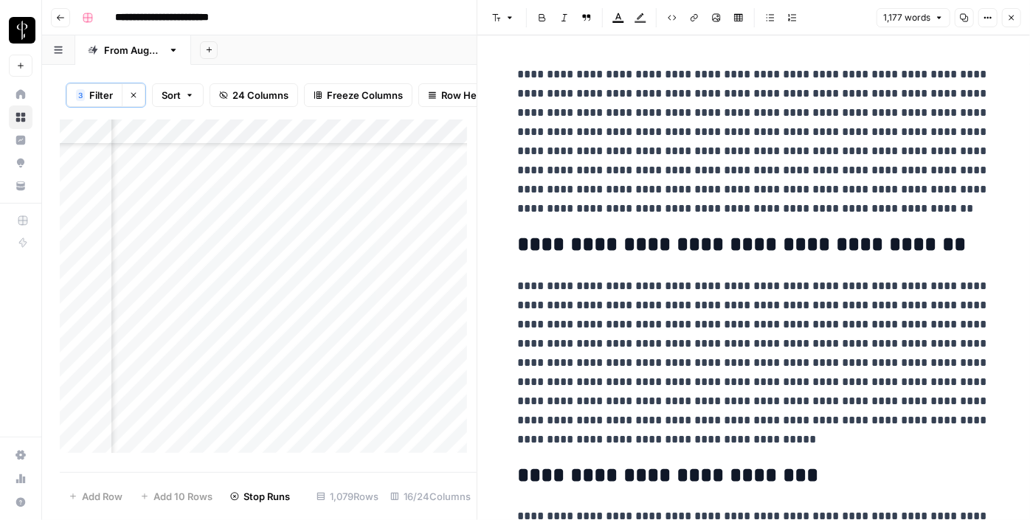
click at [1006, 18] on button "Close" at bounding box center [1011, 17] width 19 height 19
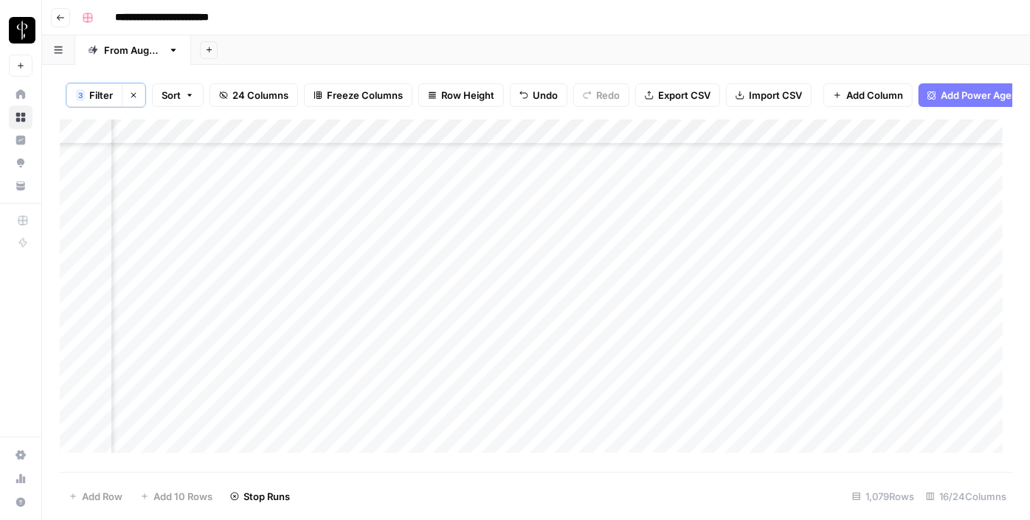
click at [842, 308] on div "Add Column" at bounding box center [536, 292] width 953 height 344
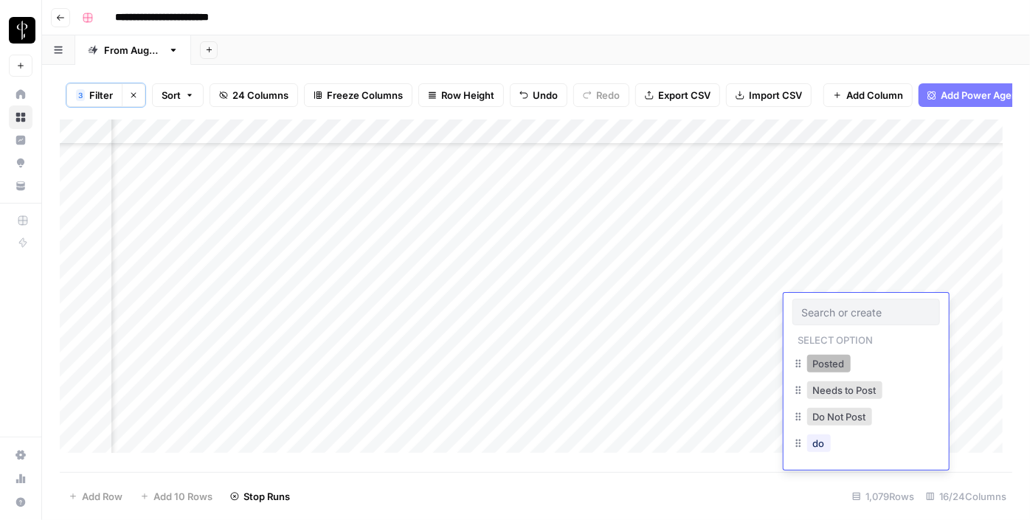
click at [822, 357] on button "Posted" at bounding box center [829, 364] width 44 height 18
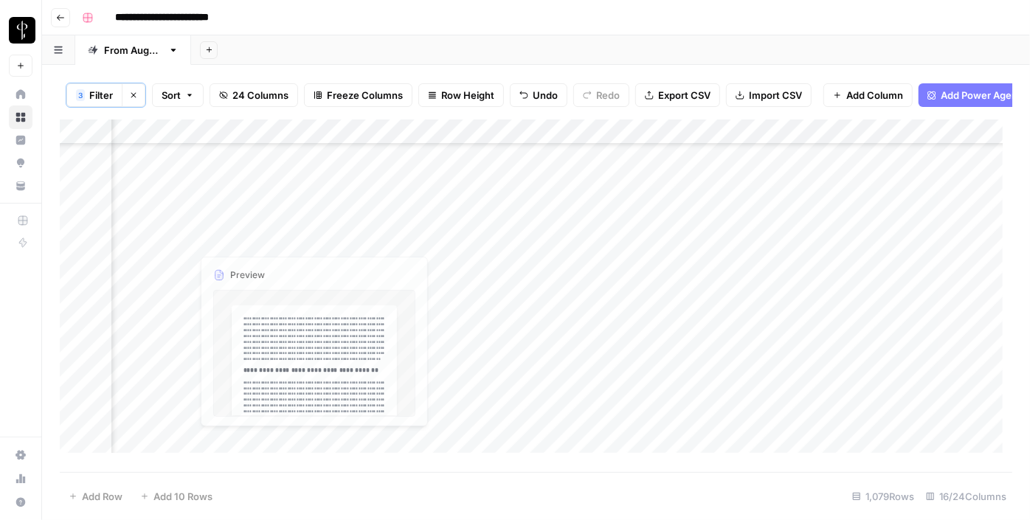
scroll to position [469, 1488]
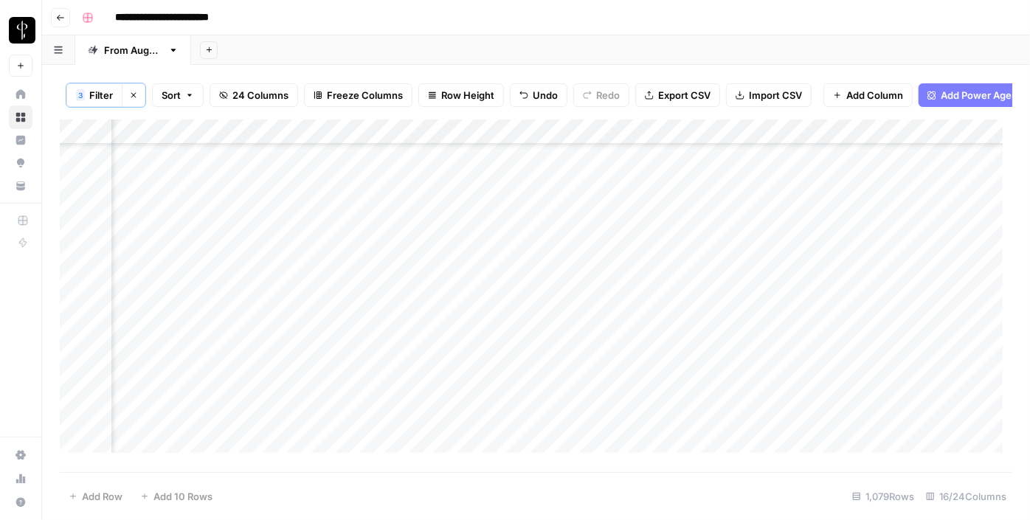
click at [477, 197] on div "Add Column" at bounding box center [536, 292] width 953 height 344
click at [491, 218] on div "Add Column" at bounding box center [536, 292] width 953 height 344
click at [497, 244] on div "Add Column" at bounding box center [536, 292] width 953 height 344
click at [495, 269] on div "Add Column" at bounding box center [536, 292] width 953 height 344
click at [497, 289] on div "Add Column" at bounding box center [536, 292] width 953 height 344
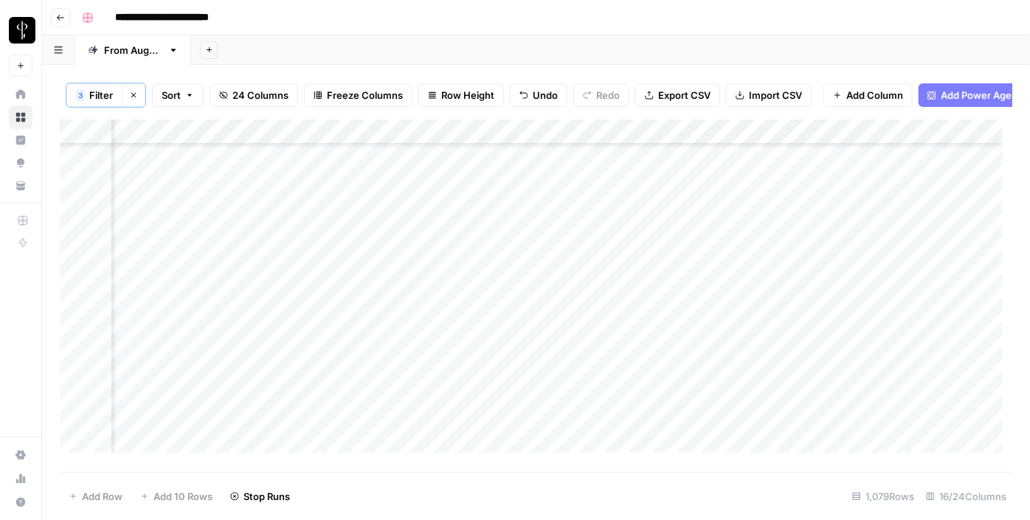
click at [502, 313] on div "Add Column" at bounding box center [536, 292] width 953 height 344
click at [500, 348] on div "Add Column" at bounding box center [536, 292] width 953 height 344
click at [496, 374] on div "Add Column" at bounding box center [536, 292] width 953 height 344
click at [499, 403] on div "Add Column" at bounding box center [536, 292] width 953 height 344
click at [488, 426] on div "Add Column" at bounding box center [536, 292] width 953 height 344
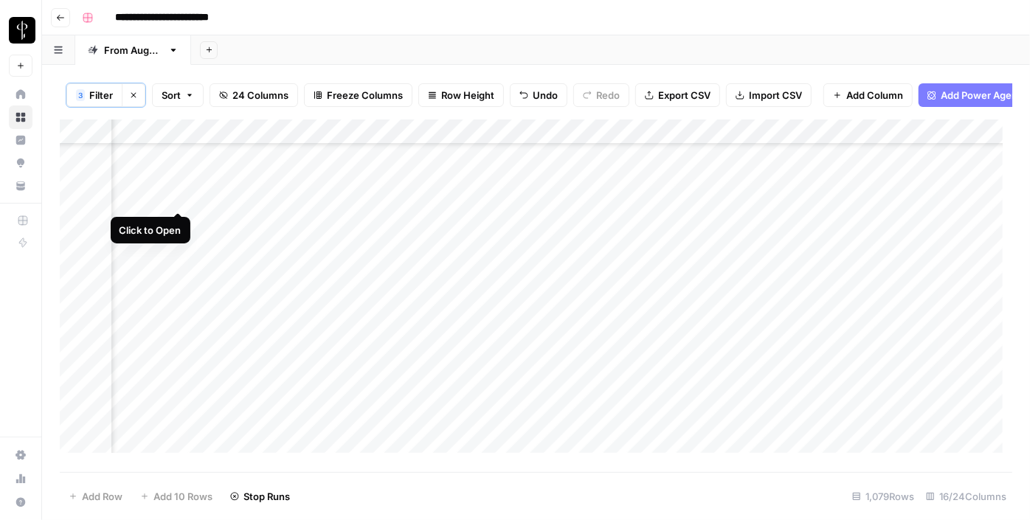
click at [179, 204] on div "Add Column" at bounding box center [536, 292] width 953 height 344
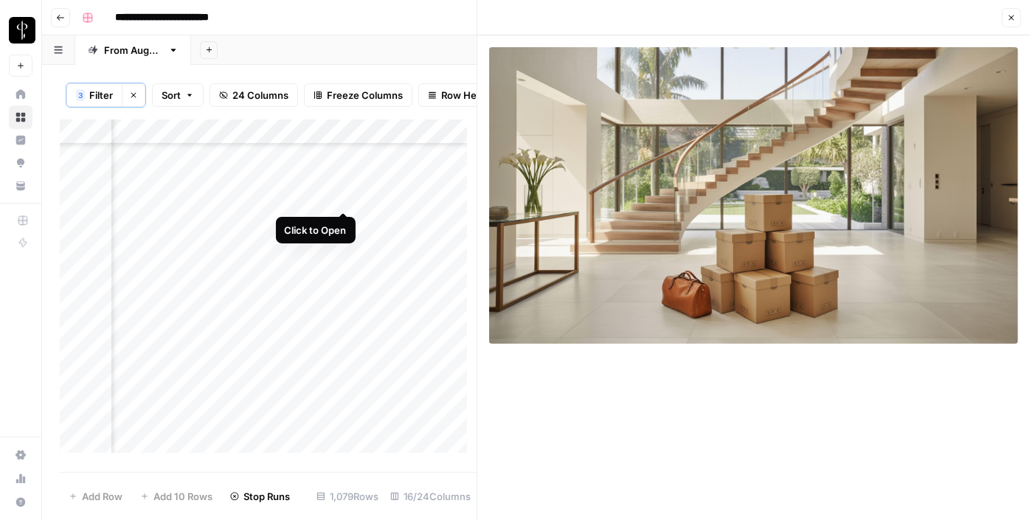
click at [347, 201] on div "Add Column" at bounding box center [268, 292] width 417 height 344
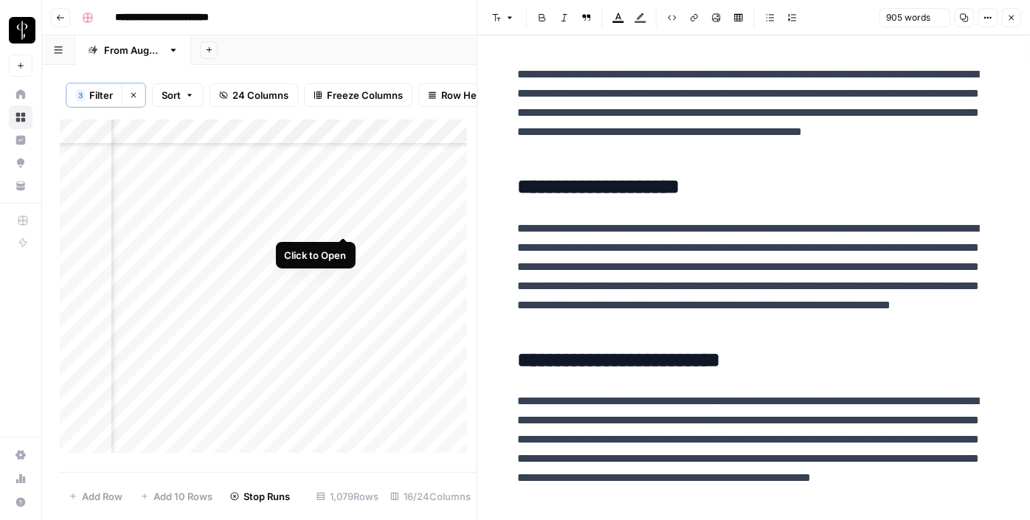
click at [344, 229] on div "Add Column" at bounding box center [268, 292] width 417 height 344
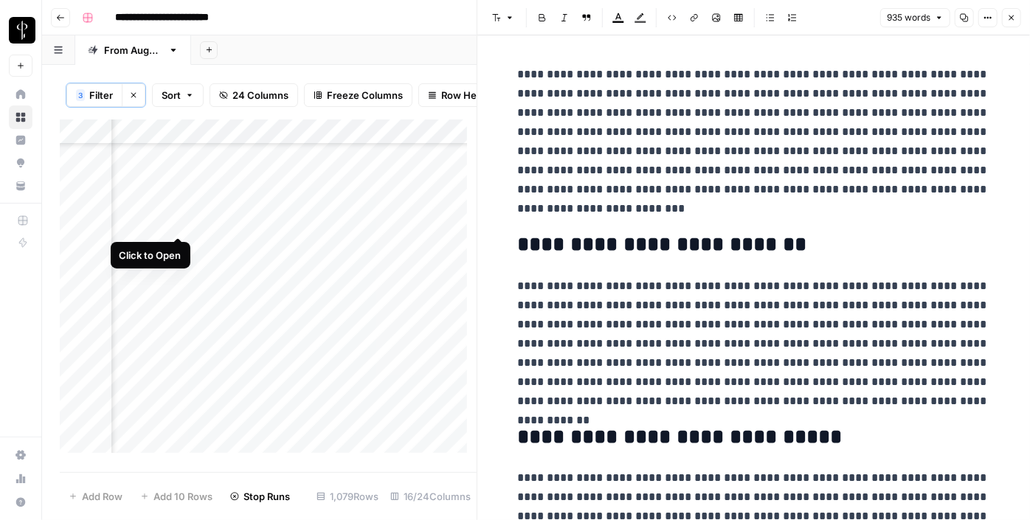
click at [177, 228] on div "Add Column" at bounding box center [268, 292] width 417 height 344
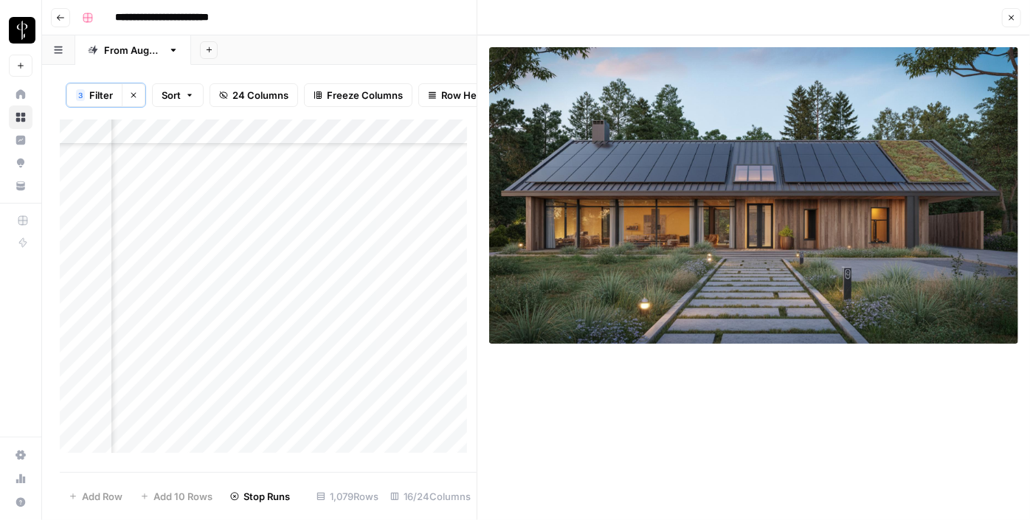
click at [177, 250] on div "Add Column" at bounding box center [268, 292] width 417 height 344
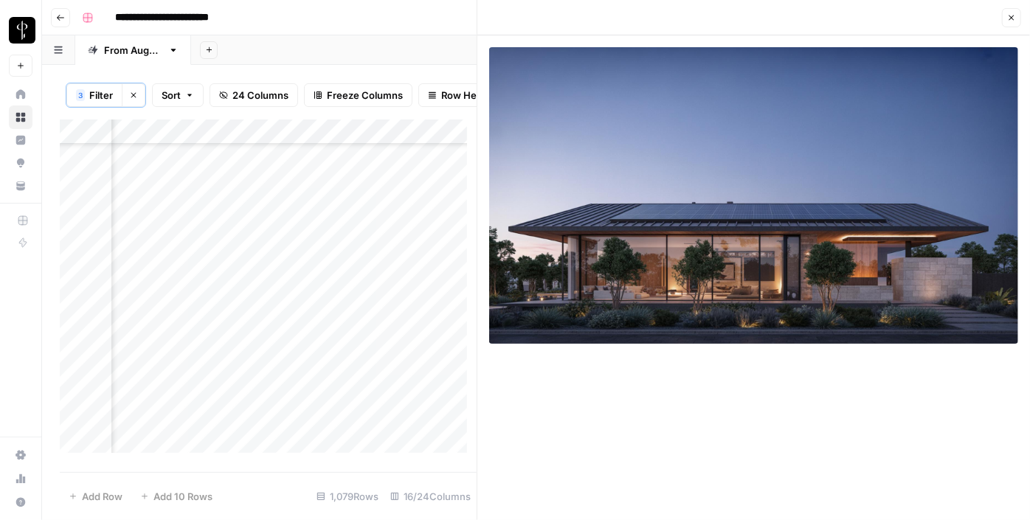
click at [1013, 18] on icon "button" at bounding box center [1011, 17] width 5 height 5
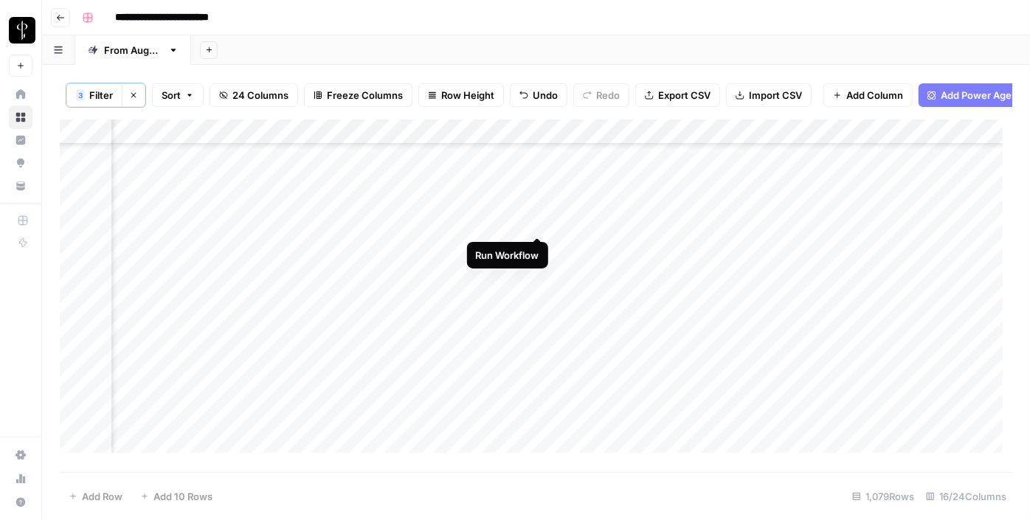
click at [539, 221] on div "Add Column" at bounding box center [536, 292] width 953 height 344
click at [728, 224] on div "Add Column" at bounding box center [536, 292] width 953 height 344
click at [818, 223] on div "Add Column" at bounding box center [536, 292] width 953 height 344
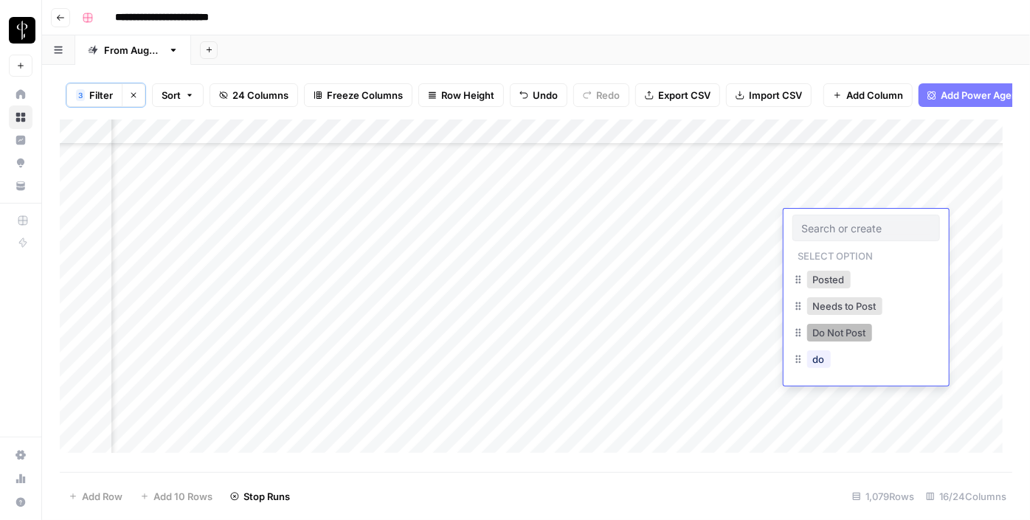
click at [823, 334] on button "Do Not Post" at bounding box center [839, 333] width 65 height 18
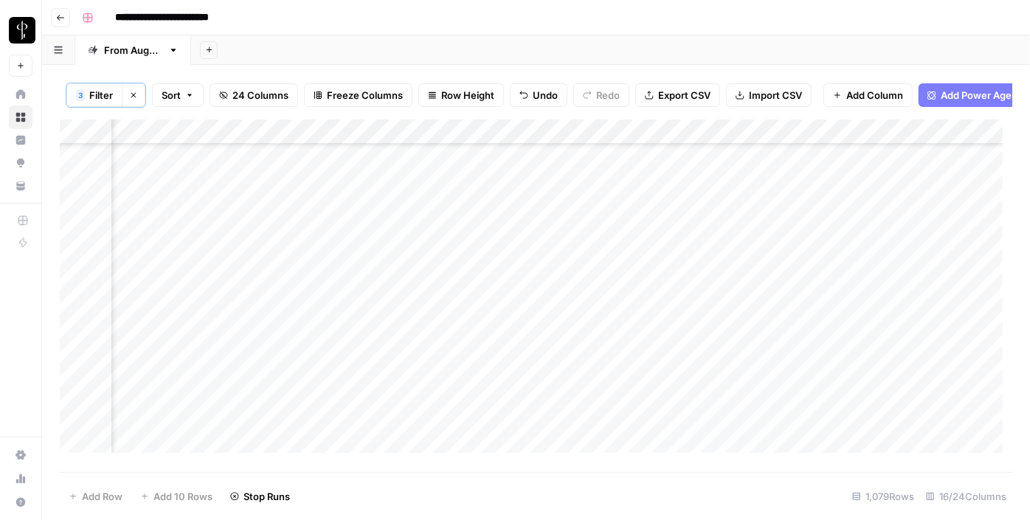
click at [572, 221] on div "Add Column" at bounding box center [536, 292] width 953 height 344
type textarea "**********"
click at [613, 247] on div "Add Column" at bounding box center [536, 292] width 953 height 344
click at [175, 247] on div "Add Column" at bounding box center [536, 292] width 953 height 344
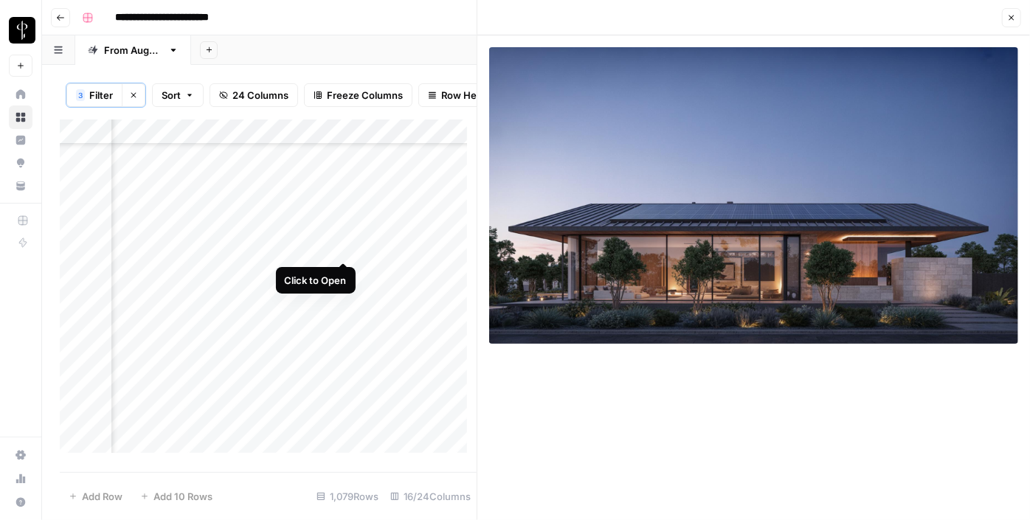
click at [344, 249] on div "Add Column" at bounding box center [268, 292] width 417 height 344
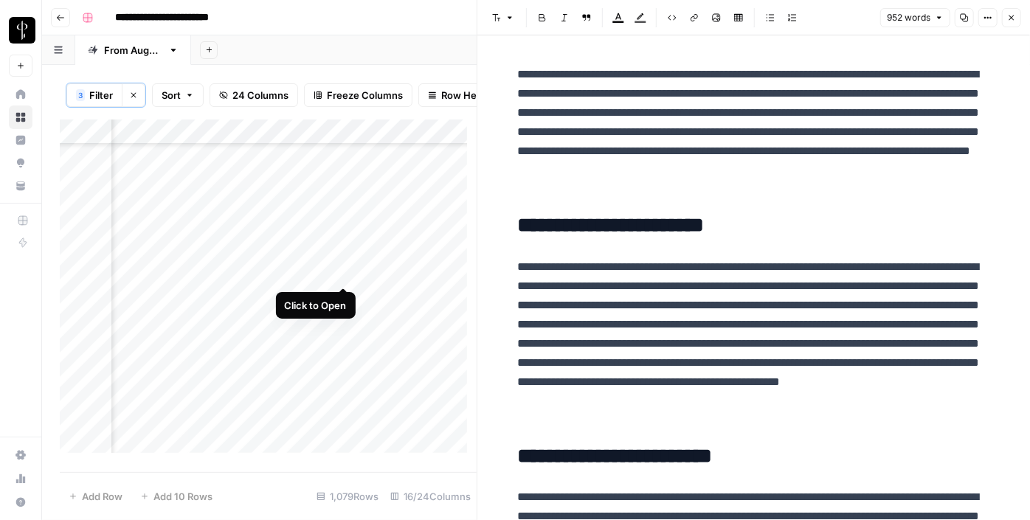
click at [346, 272] on div "Add Column" at bounding box center [268, 292] width 417 height 344
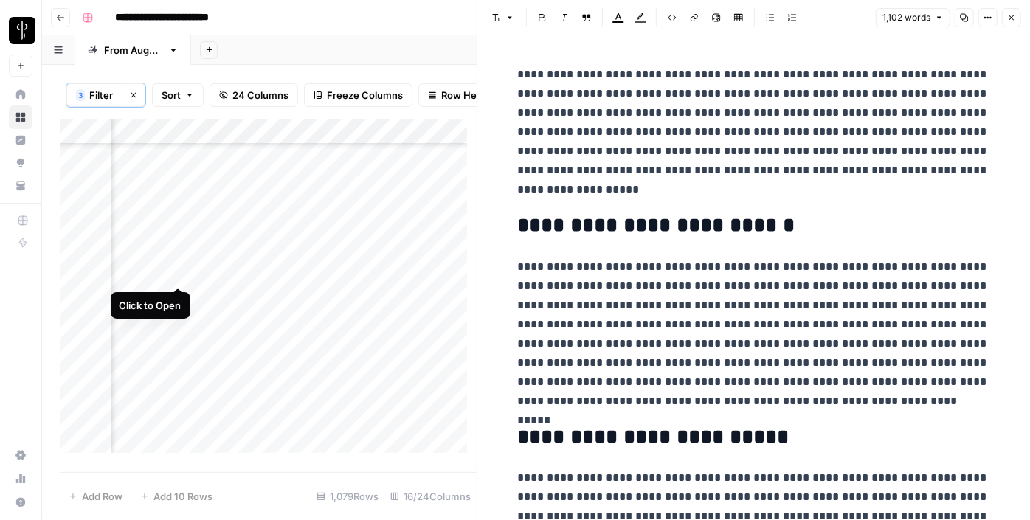
click at [171, 270] on div "Add Column" at bounding box center [268, 292] width 417 height 344
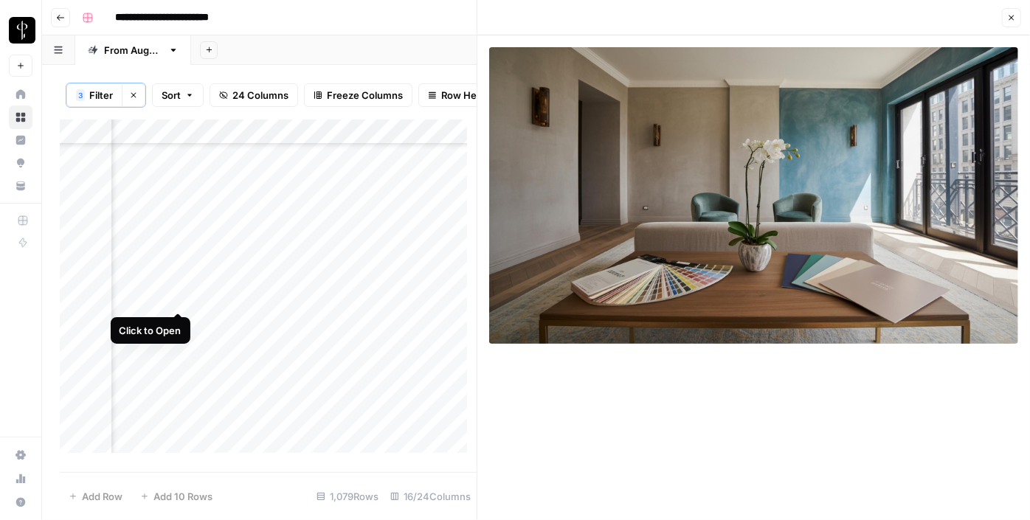
click at [179, 300] on div "Add Column" at bounding box center [268, 292] width 417 height 344
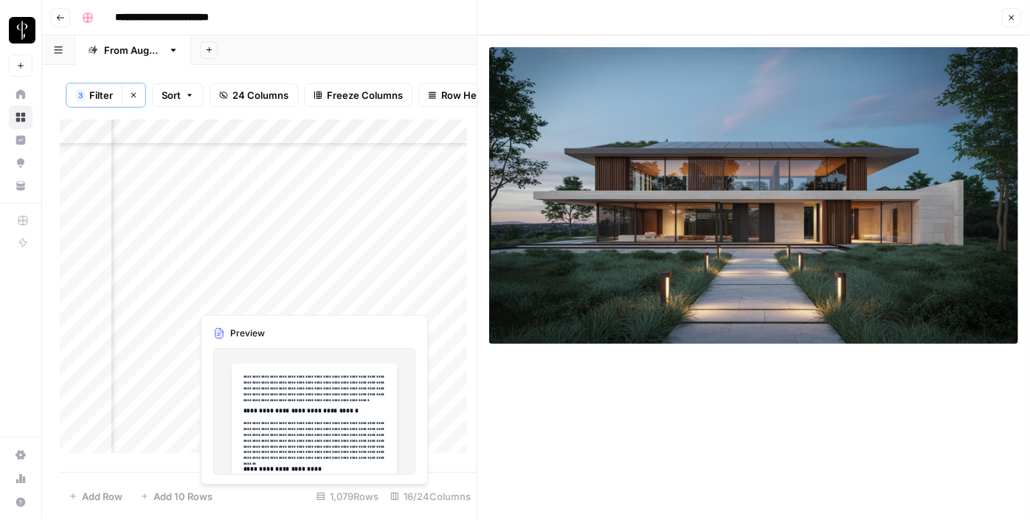
click at [341, 300] on div "Add Column" at bounding box center [268, 292] width 417 height 344
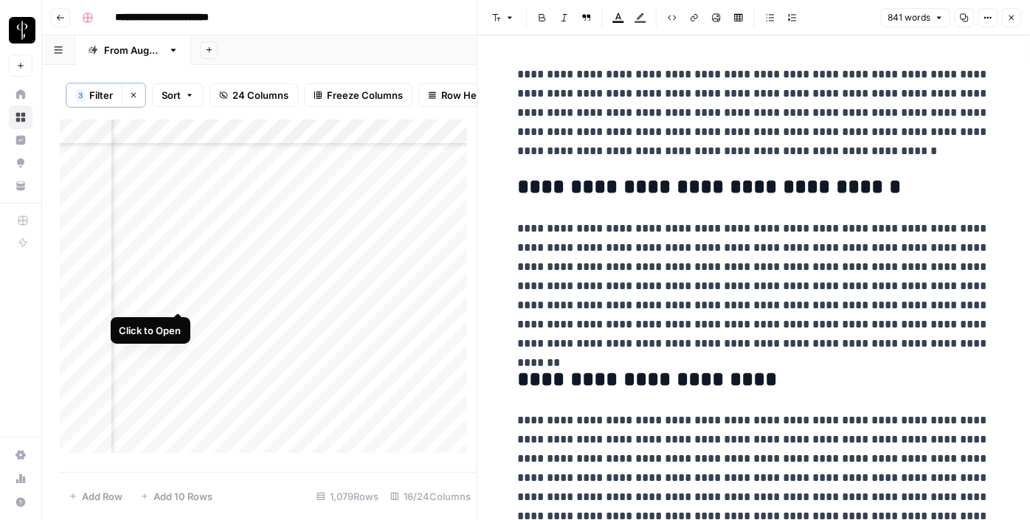
click at [178, 300] on div "Add Column" at bounding box center [268, 292] width 417 height 344
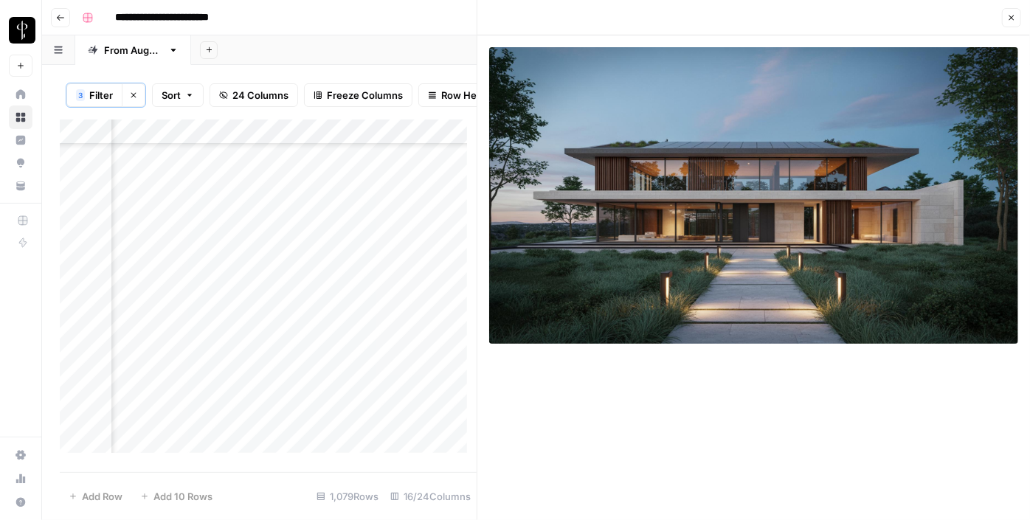
click at [1009, 18] on icon "button" at bounding box center [1011, 17] width 9 height 9
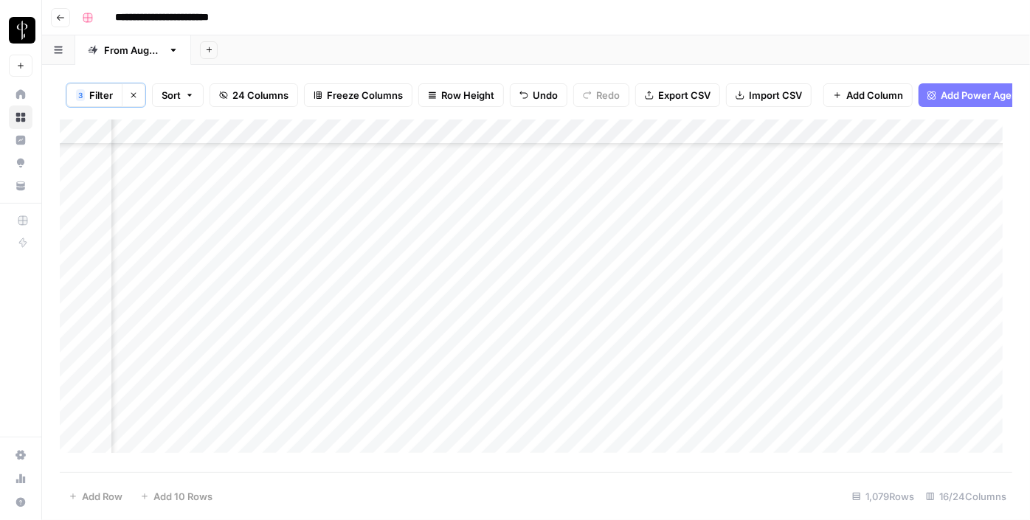
click at [736, 301] on div "Add Column" at bounding box center [536, 292] width 953 height 344
click at [533, 295] on div "Add Column" at bounding box center [536, 292] width 953 height 344
click at [539, 298] on div "Add Column" at bounding box center [536, 292] width 953 height 344
click at [573, 291] on div "Add Column" at bounding box center [536, 292] width 953 height 344
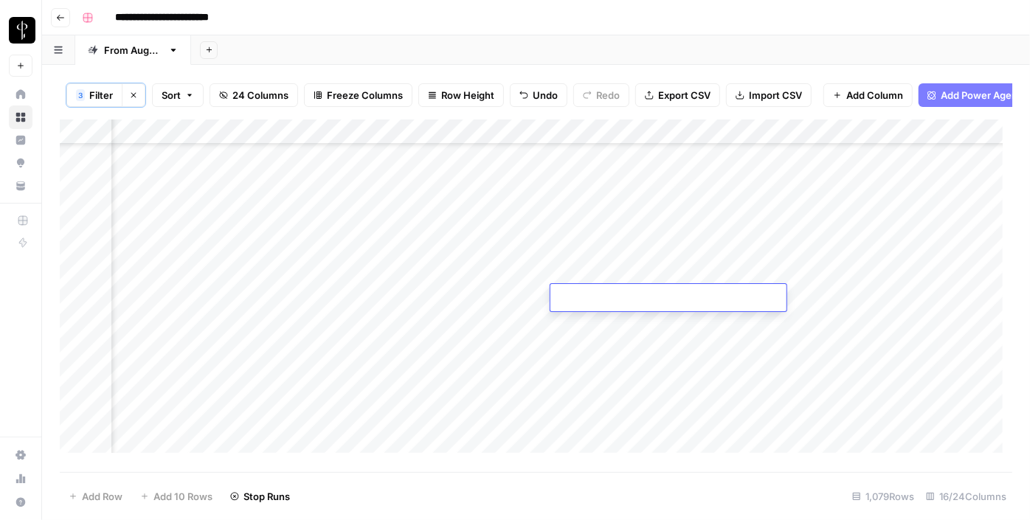
click at [573, 291] on textarea at bounding box center [668, 298] width 236 height 21
type textarea "**********"
click at [836, 301] on div "Add Column" at bounding box center [536, 292] width 953 height 344
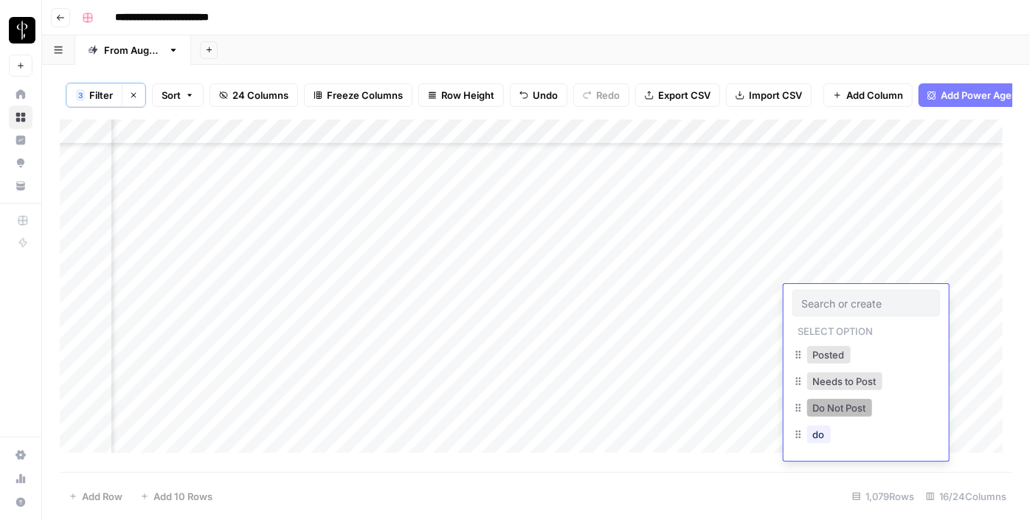
click at [835, 407] on button "Do Not Post" at bounding box center [839, 408] width 65 height 18
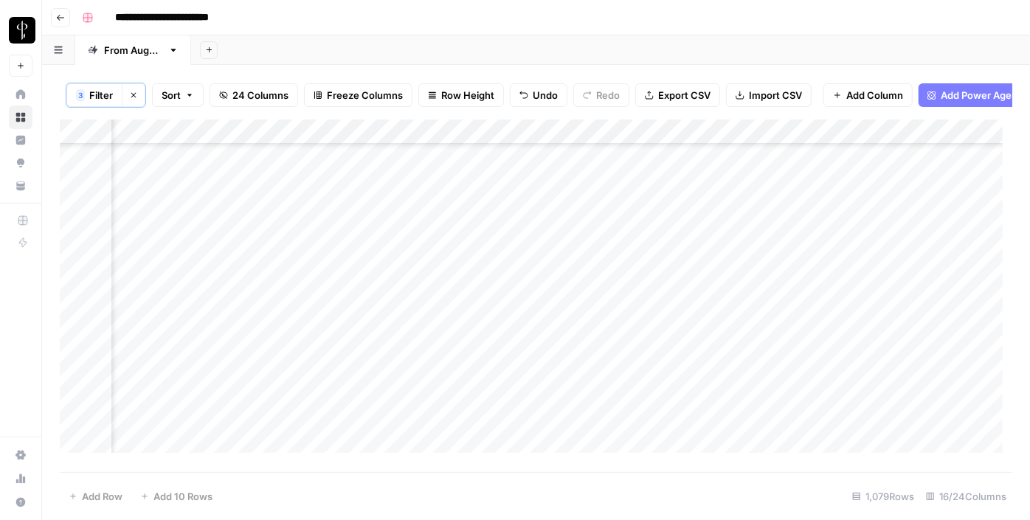
scroll to position [536, 1488]
click at [180, 258] on div "Add Column" at bounding box center [536, 292] width 953 height 344
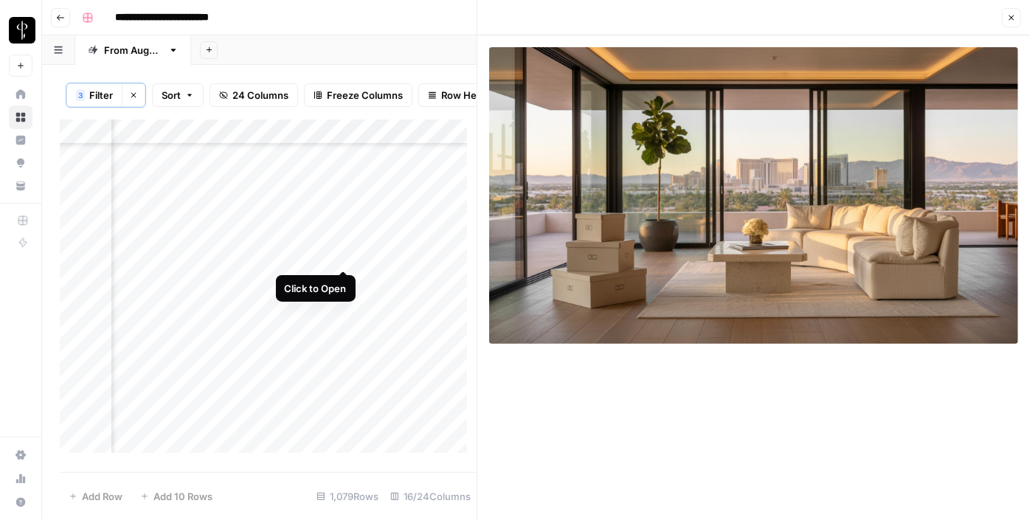
click at [338, 253] on div "Add Column" at bounding box center [268, 292] width 417 height 344
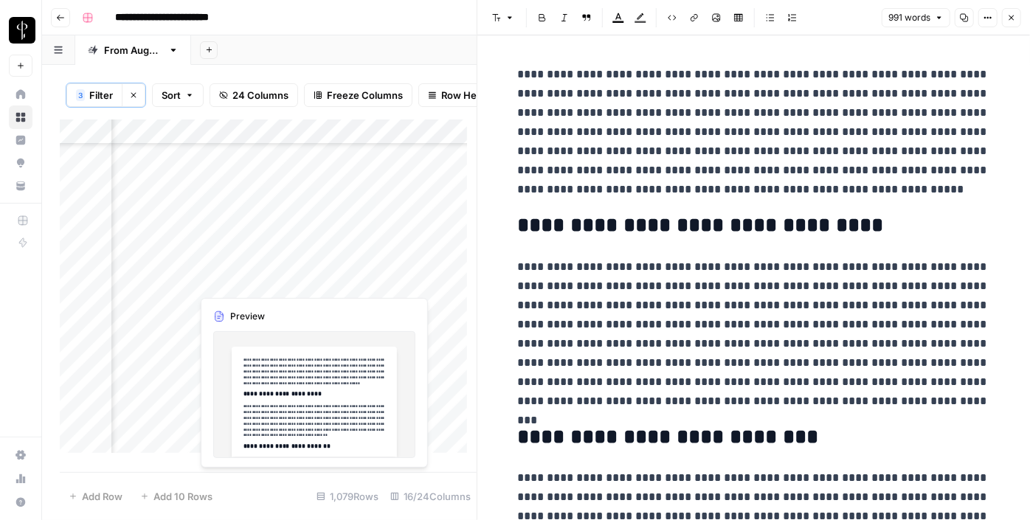
click at [343, 281] on div "Add Column" at bounding box center [268, 292] width 417 height 344
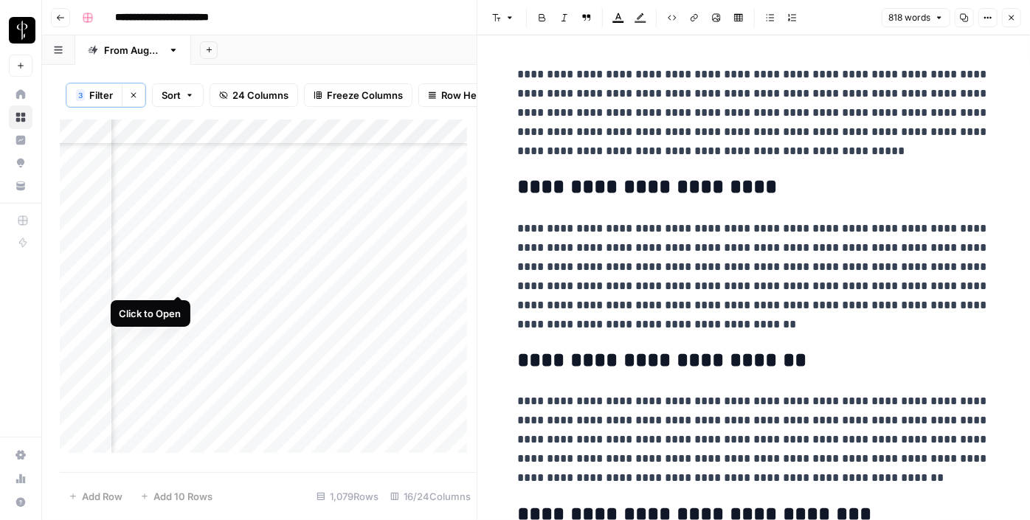
click at [175, 276] on div "Add Column" at bounding box center [268, 292] width 417 height 344
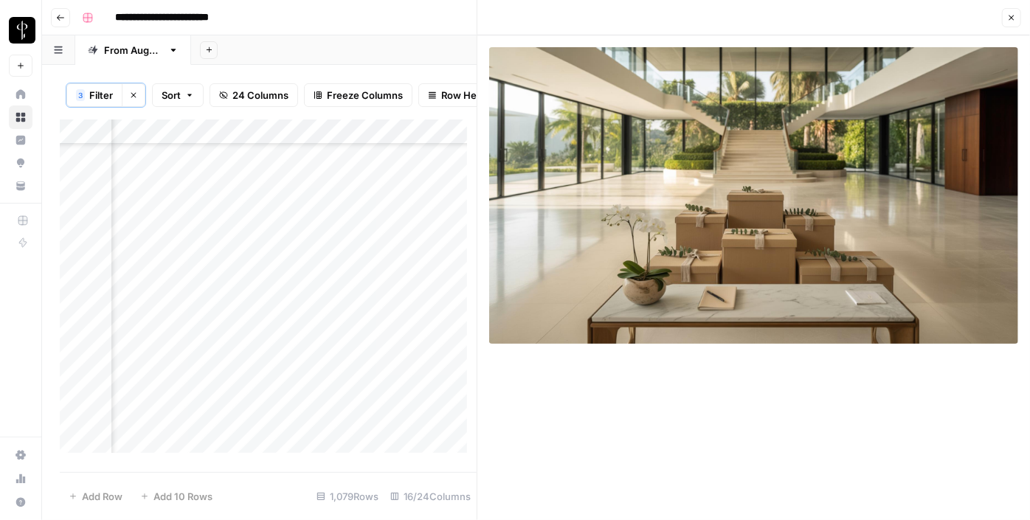
click at [176, 301] on div "Add Column" at bounding box center [268, 292] width 417 height 344
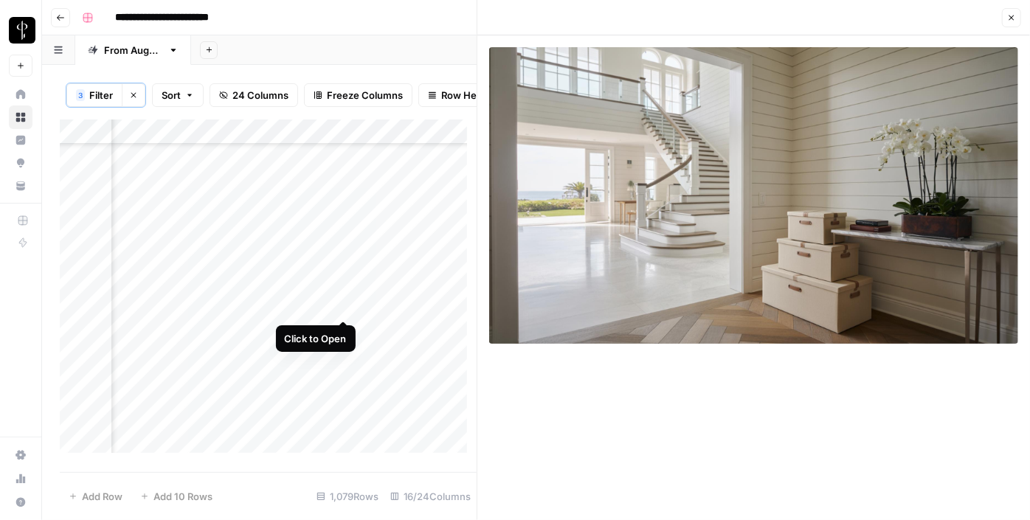
click at [340, 304] on div "Add Column" at bounding box center [268, 292] width 417 height 344
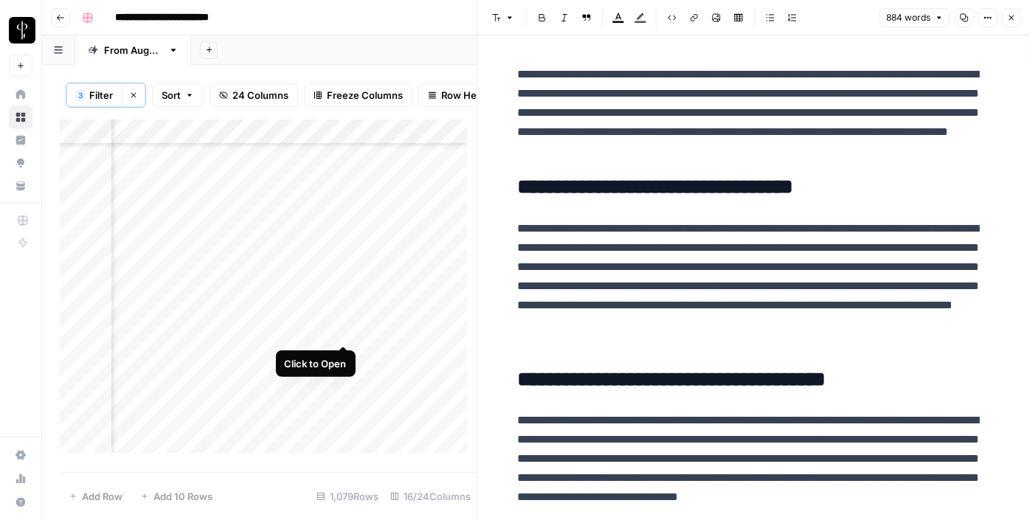
click at [344, 334] on div "Add Column" at bounding box center [268, 292] width 417 height 344
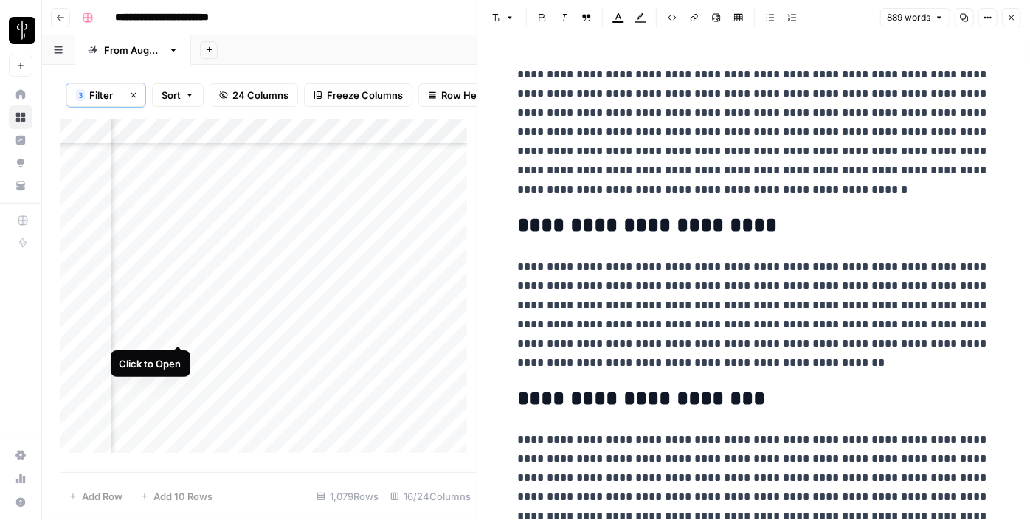
click at [179, 330] on div "Add Column" at bounding box center [268, 292] width 417 height 344
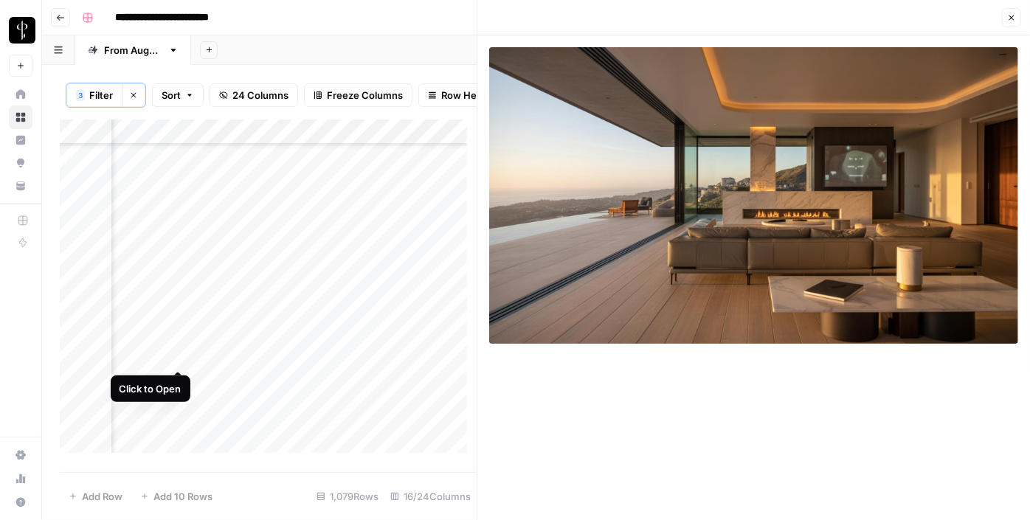
click at [176, 351] on div "Add Column" at bounding box center [268, 292] width 417 height 344
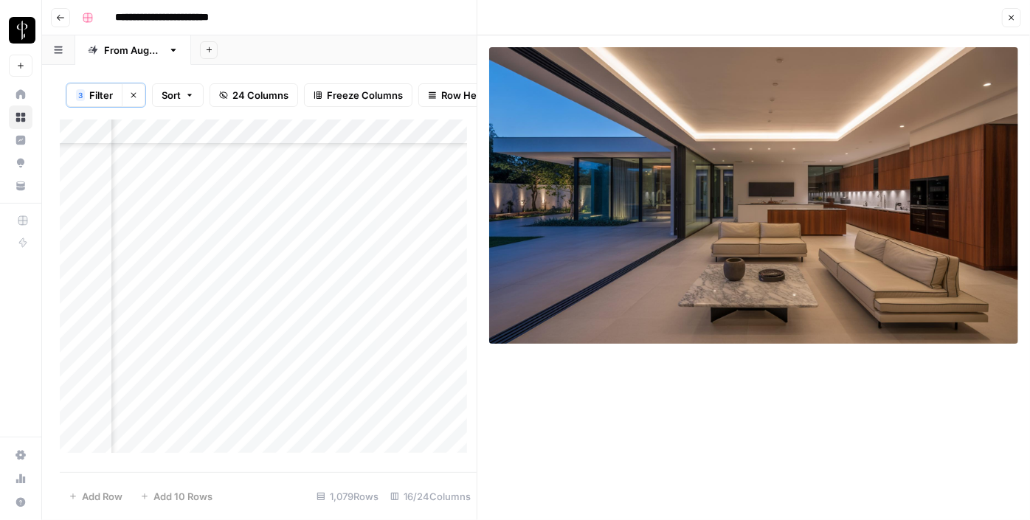
click at [342, 353] on div "Add Column" at bounding box center [268, 292] width 417 height 344
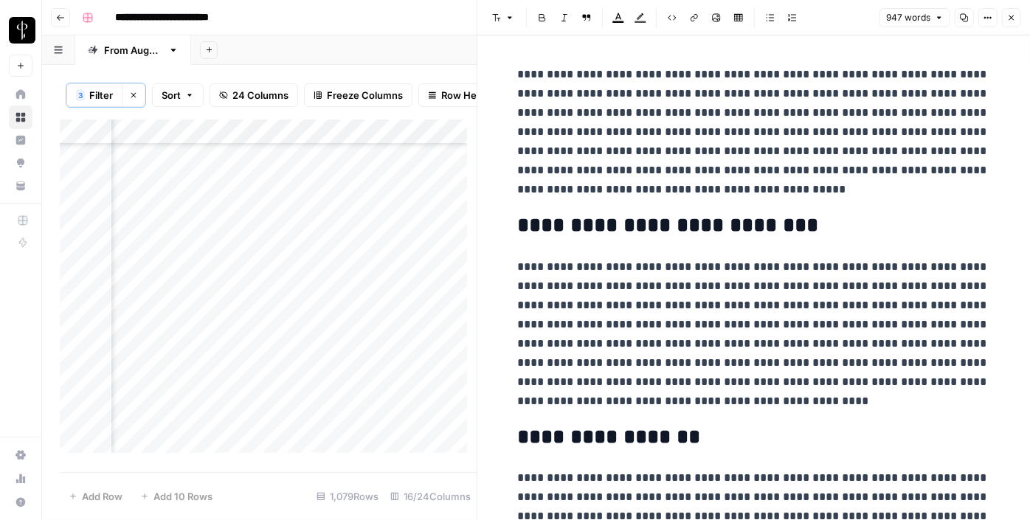
click at [1009, 15] on icon "button" at bounding box center [1011, 17] width 9 height 9
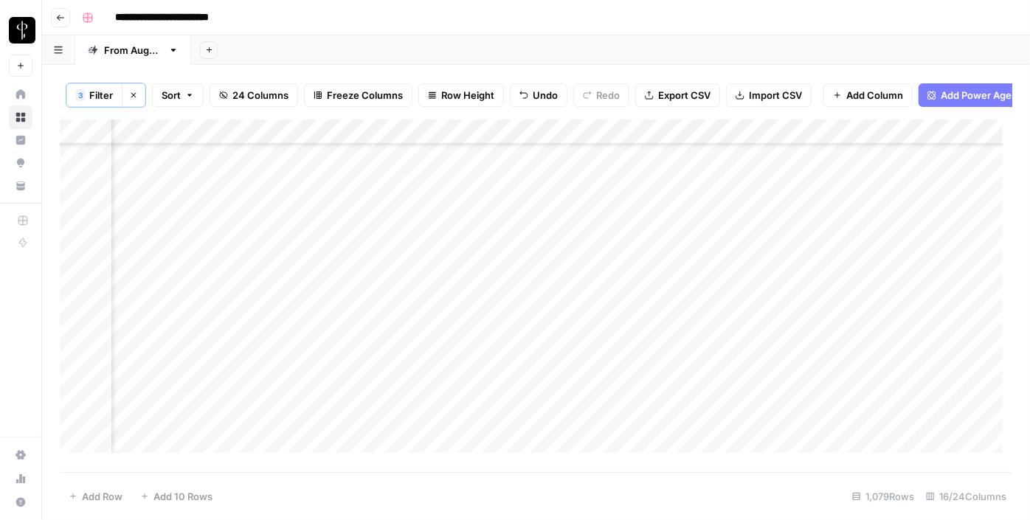
scroll to position [402, 1488]
click at [813, 254] on div "Add Column" at bounding box center [536, 292] width 953 height 344
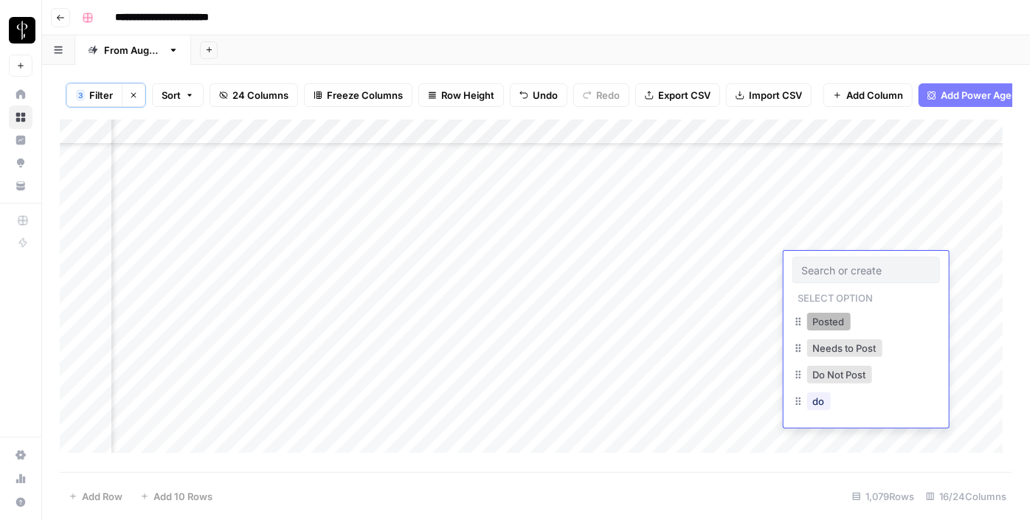
click at [821, 316] on button "Posted" at bounding box center [829, 322] width 44 height 18
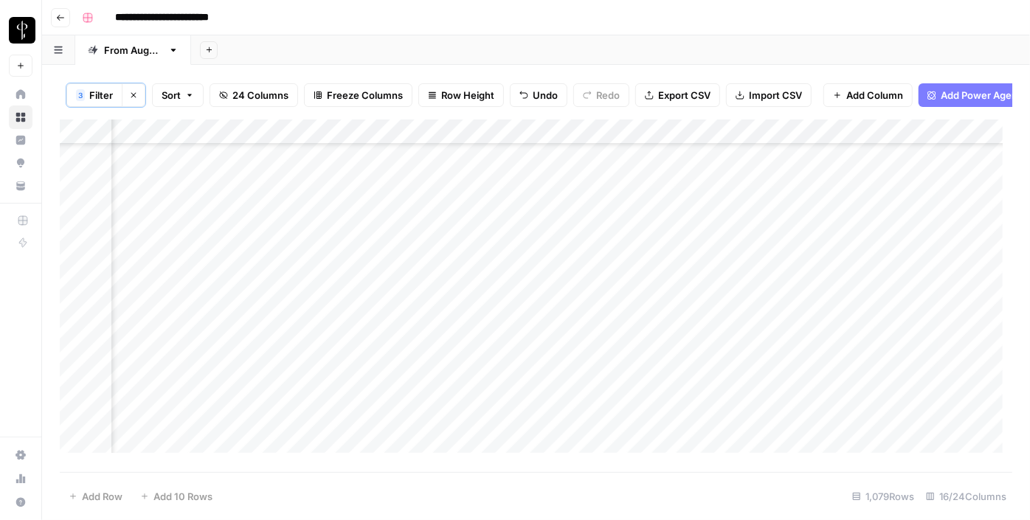
scroll to position [536, 1488]
click at [819, 176] on div "Add Column" at bounding box center [536, 292] width 953 height 344
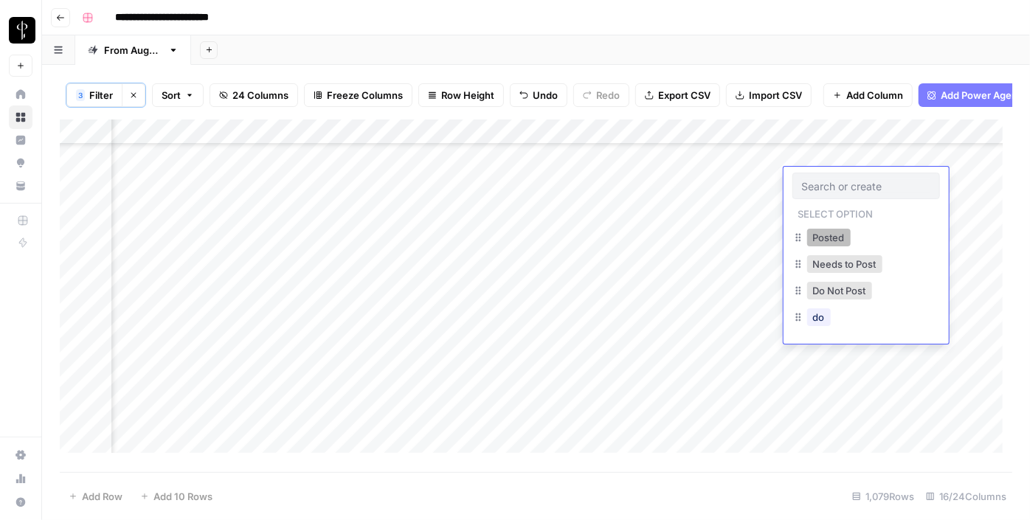
click at [822, 235] on button "Posted" at bounding box center [829, 238] width 44 height 18
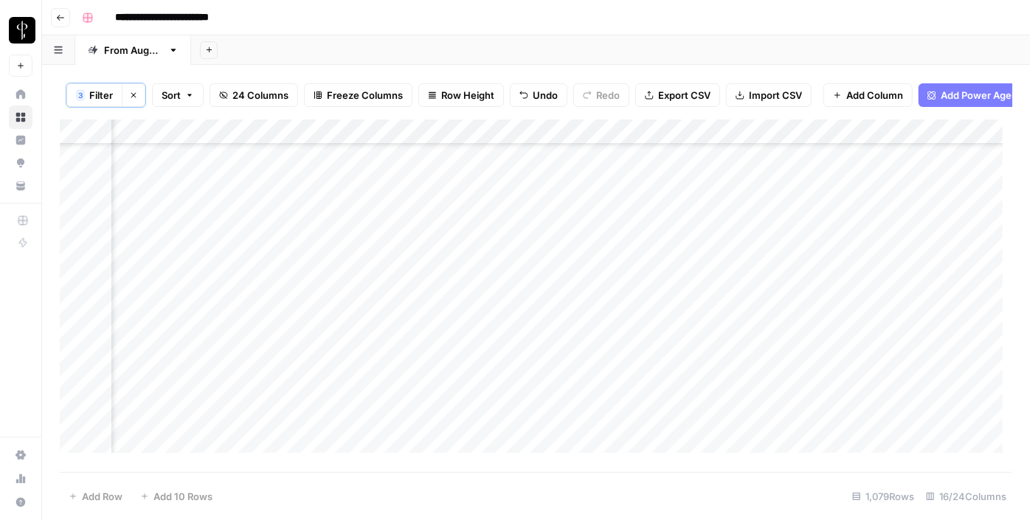
drag, startPoint x: 919, startPoint y: 192, endPoint x: 916, endPoint y: 204, distance: 12.0
click at [916, 204] on div "Add Column" at bounding box center [536, 292] width 953 height 344
click at [812, 193] on div "Add Column" at bounding box center [536, 292] width 953 height 344
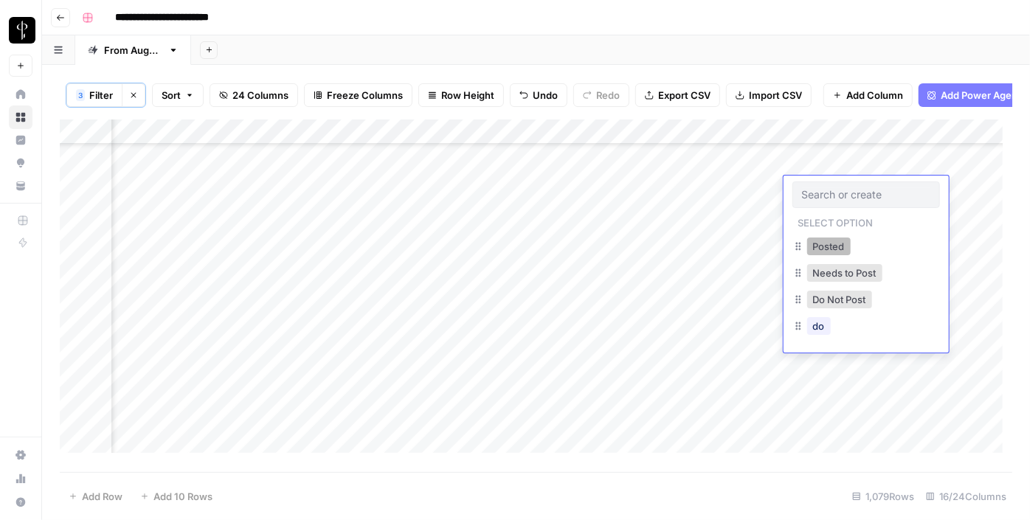
click at [827, 249] on button "Posted" at bounding box center [829, 247] width 44 height 18
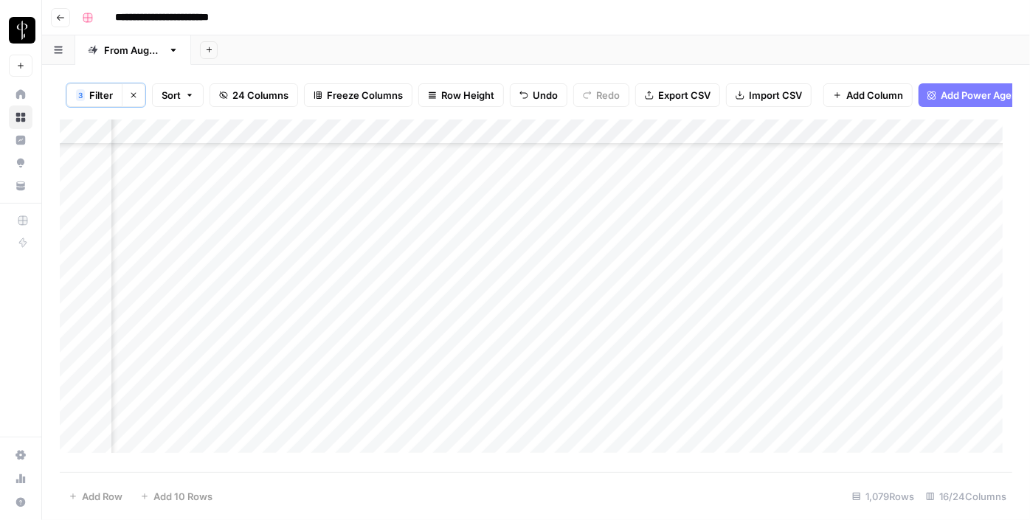
drag, startPoint x: 917, startPoint y: 200, endPoint x: 887, endPoint y: 279, distance: 84.5
click at [887, 279] on div "Add Column" at bounding box center [536, 292] width 953 height 344
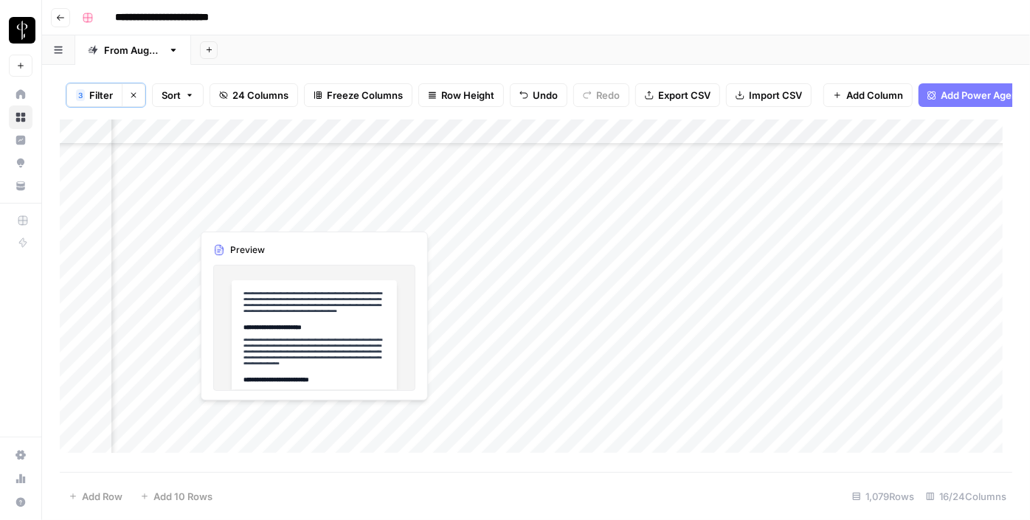
scroll to position [671, 1488]
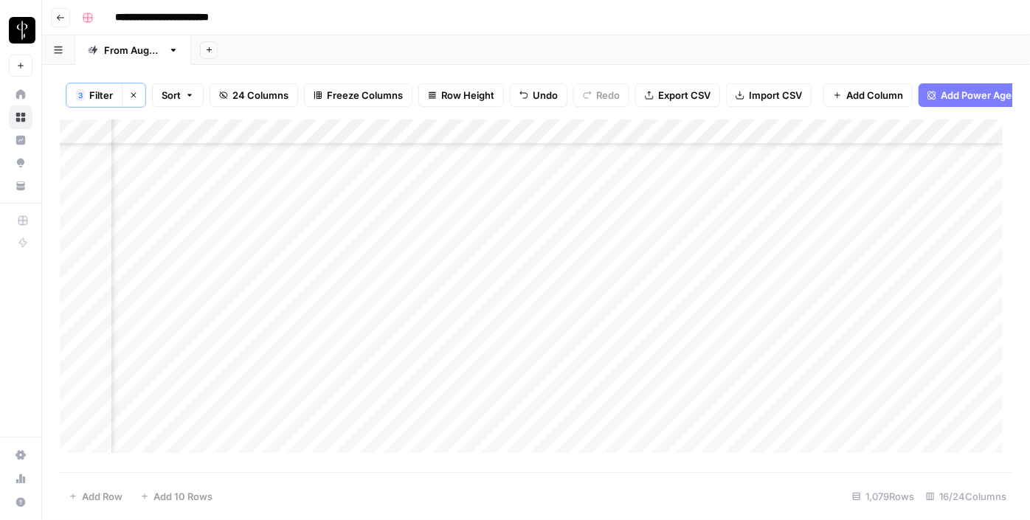
click at [609, 258] on div "Add Column" at bounding box center [536, 292] width 953 height 344
